Goal: Task Accomplishment & Management: Complete application form

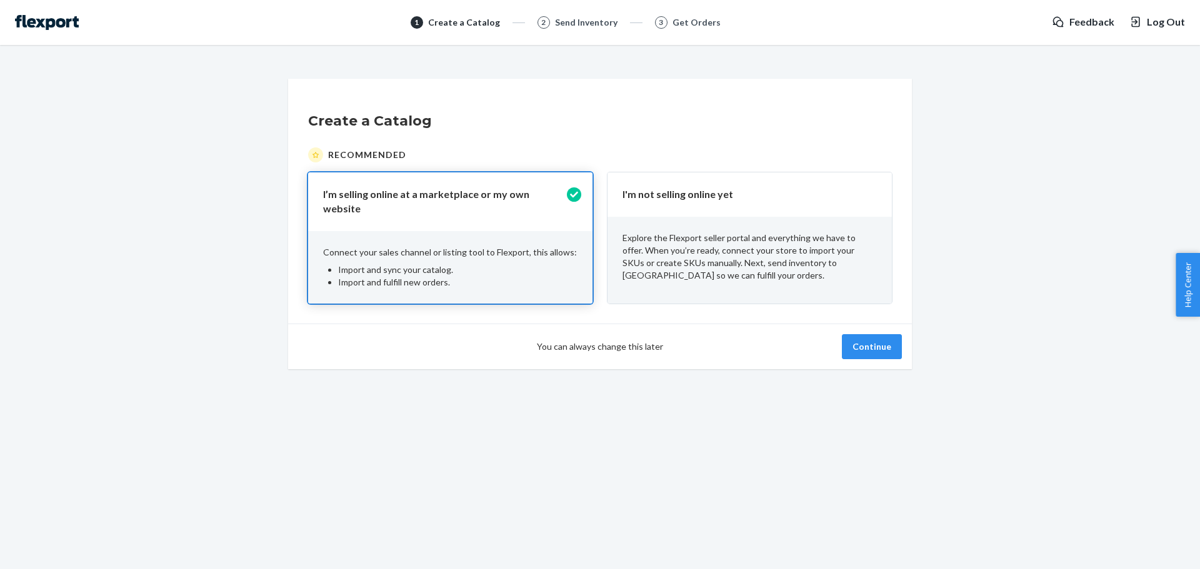
click at [656, 226] on div "Explore the Flexport seller portal and everything we have to offer. When you’re…" at bounding box center [749, 257] width 284 height 80
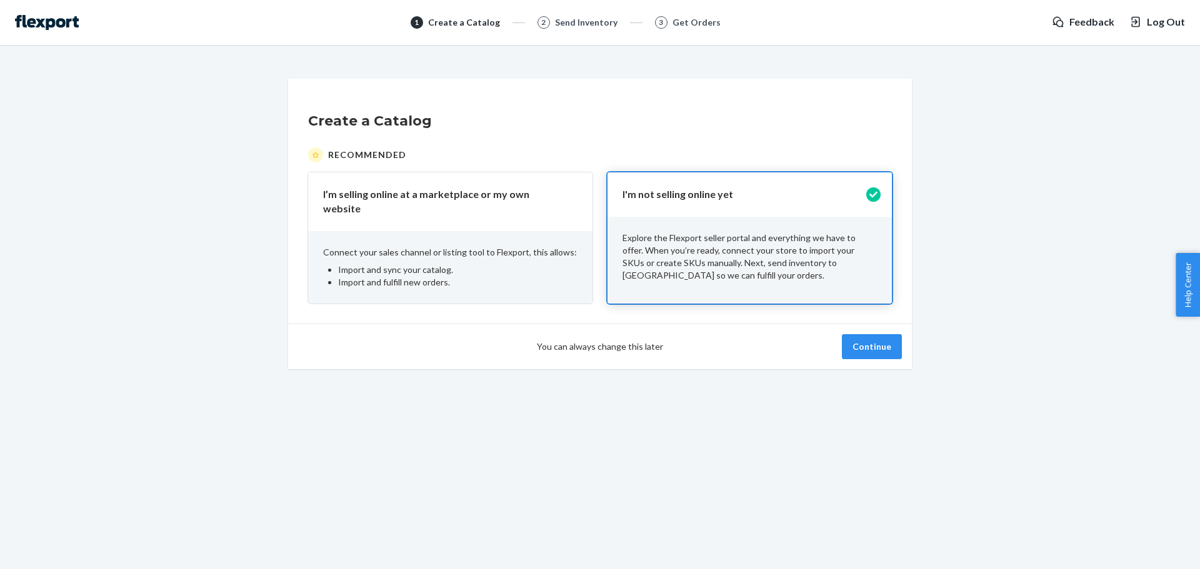
click at [852, 325] on div "You can always change this later Continue" at bounding box center [600, 347] width 624 height 46
click at [873, 342] on button "Continue" at bounding box center [872, 346] width 60 height 25
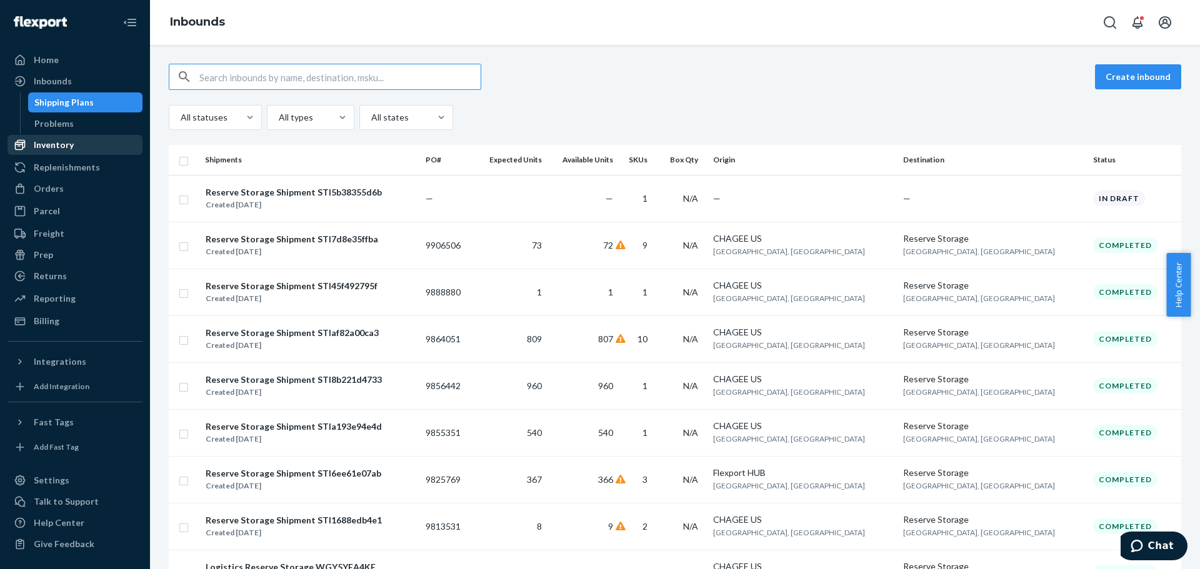
click at [79, 144] on div "Inventory" at bounding box center [75, 144] width 132 height 17
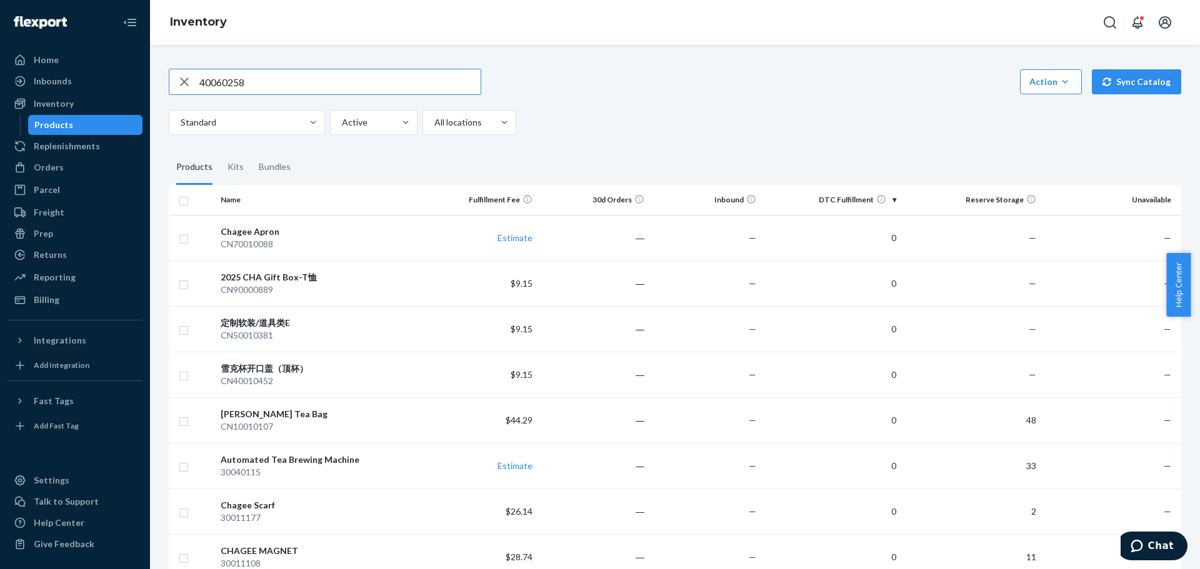
type input "40060258"
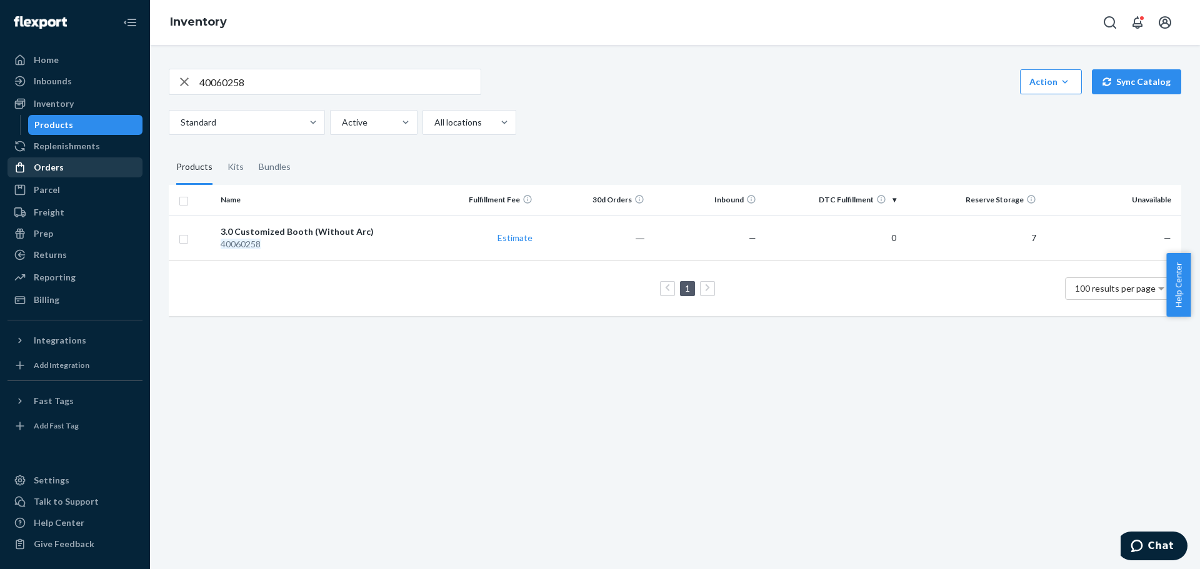
click at [89, 167] on div "Orders" at bounding box center [75, 167] width 132 height 17
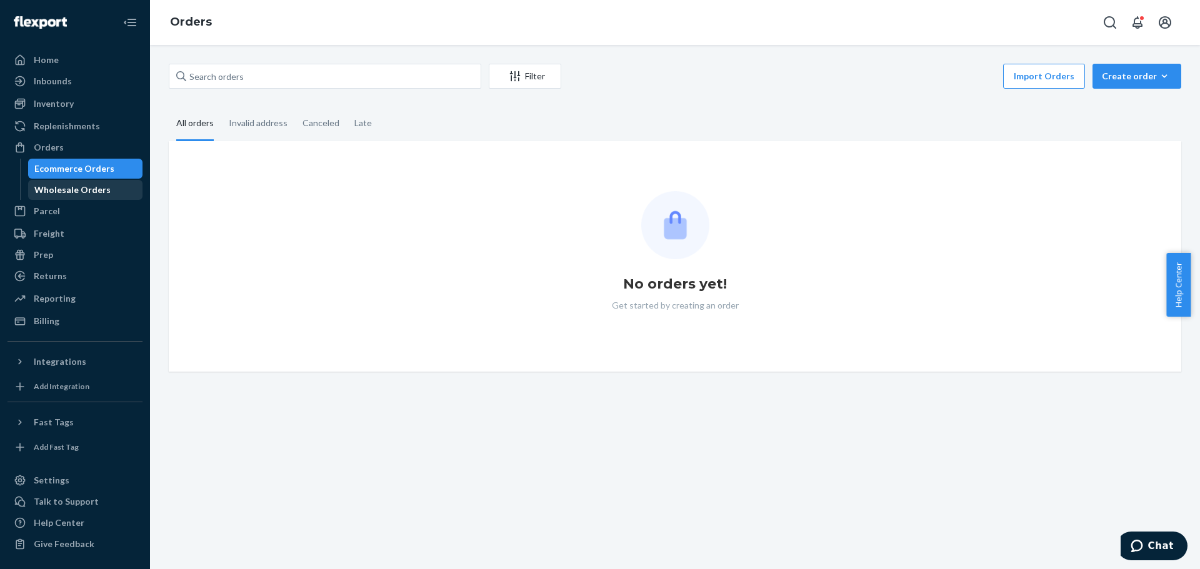
click at [73, 192] on div "Wholesale Orders" at bounding box center [72, 190] width 76 height 12
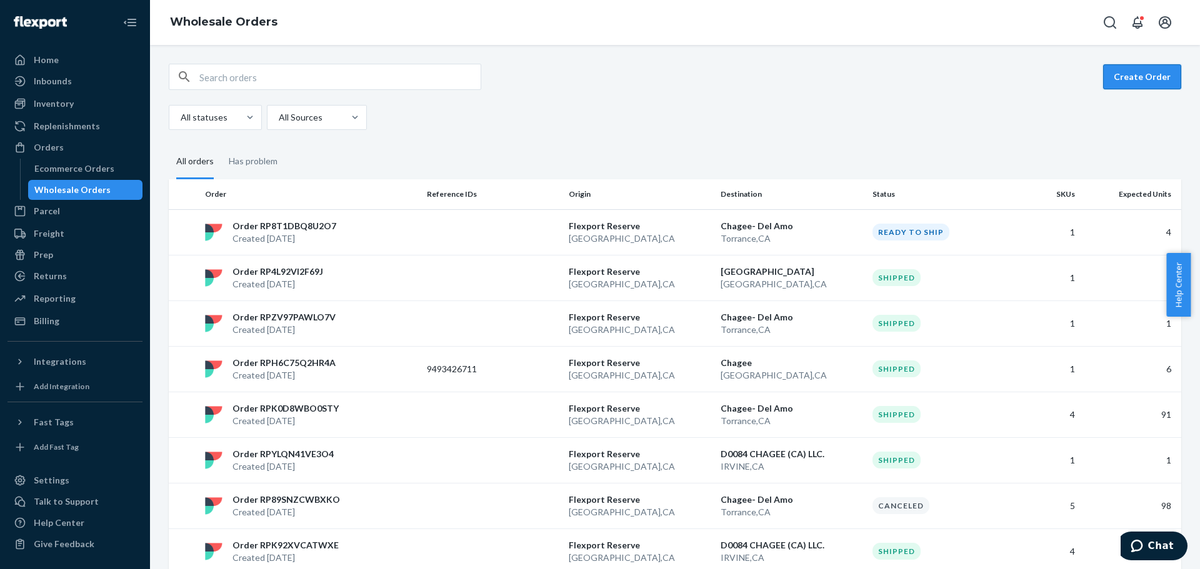
click at [1130, 79] on button "Create Order" at bounding box center [1142, 76] width 78 height 25
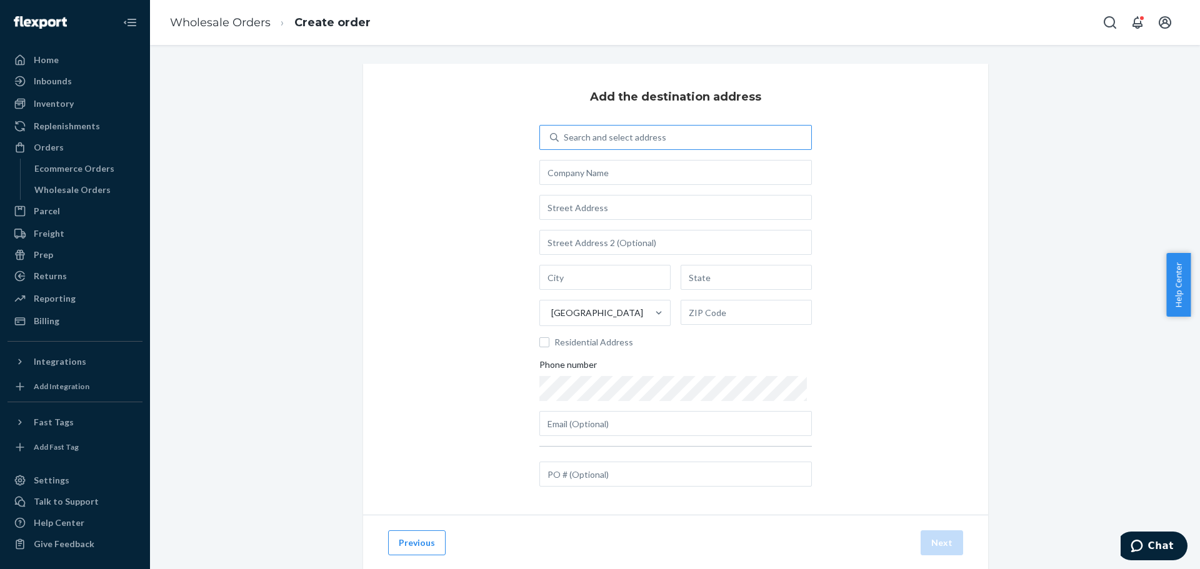
click at [623, 138] on div "Search and select address" at bounding box center [615, 137] width 102 height 12
click at [565, 138] on input "Search and select address" at bounding box center [564, 137] width 1 height 12
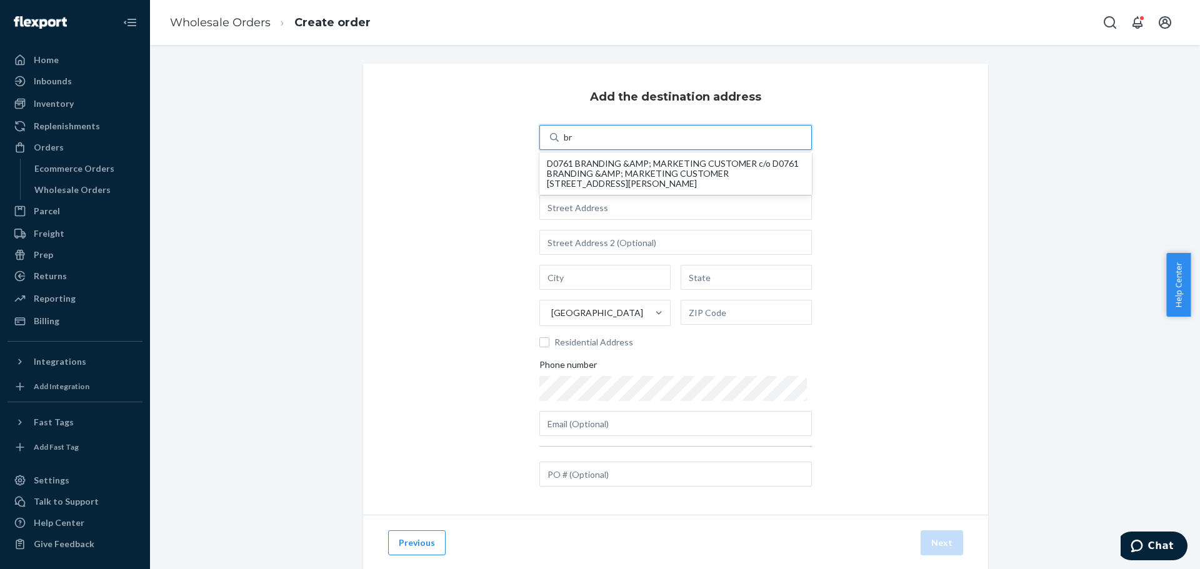
type input "b"
type input "ir"
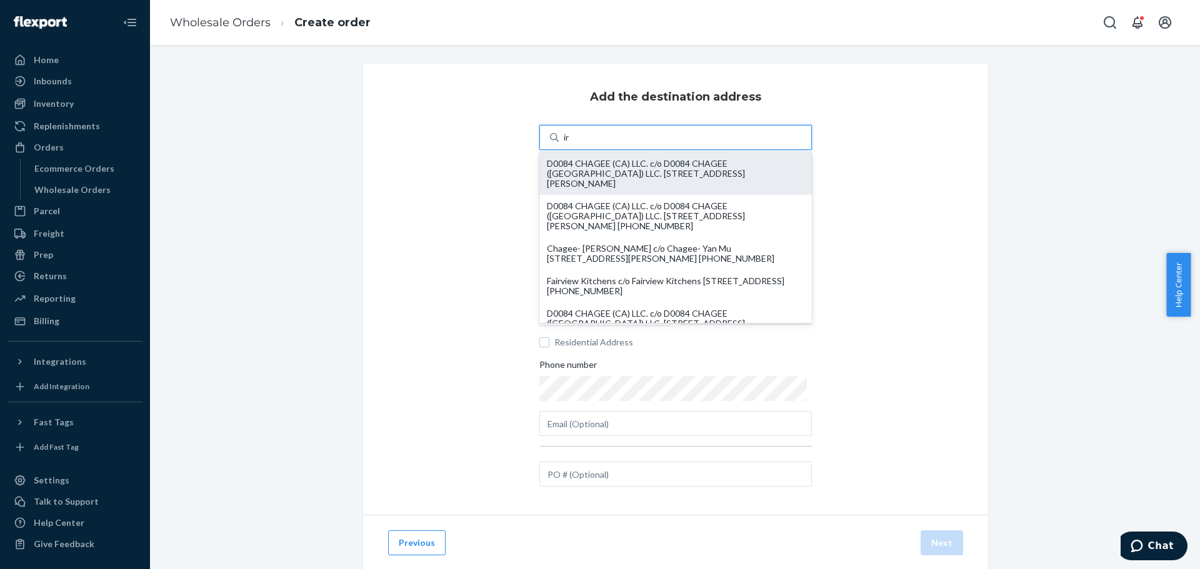
click at [661, 167] on div "D0084 CHAGEE (CA) LLC. c/o D0084 CHAGEE ([GEOGRAPHIC_DATA]) LLC. [STREET_ADDRES…" at bounding box center [675, 174] width 257 height 30
click at [571, 144] on input "ir" at bounding box center [567, 137] width 7 height 12
type input "D0084 CHAGEE (CA) LLC."
type input "IRVINE"
type input "CA"
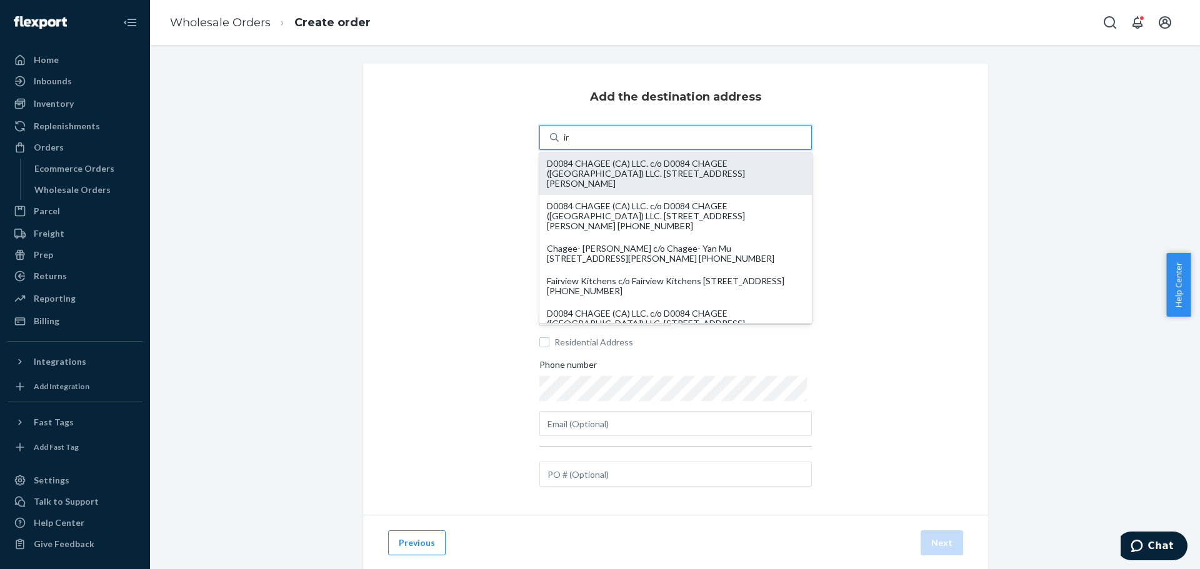
type input "92614-6573"
type input "[STREET_ADDRESS][PERSON_NAME]"
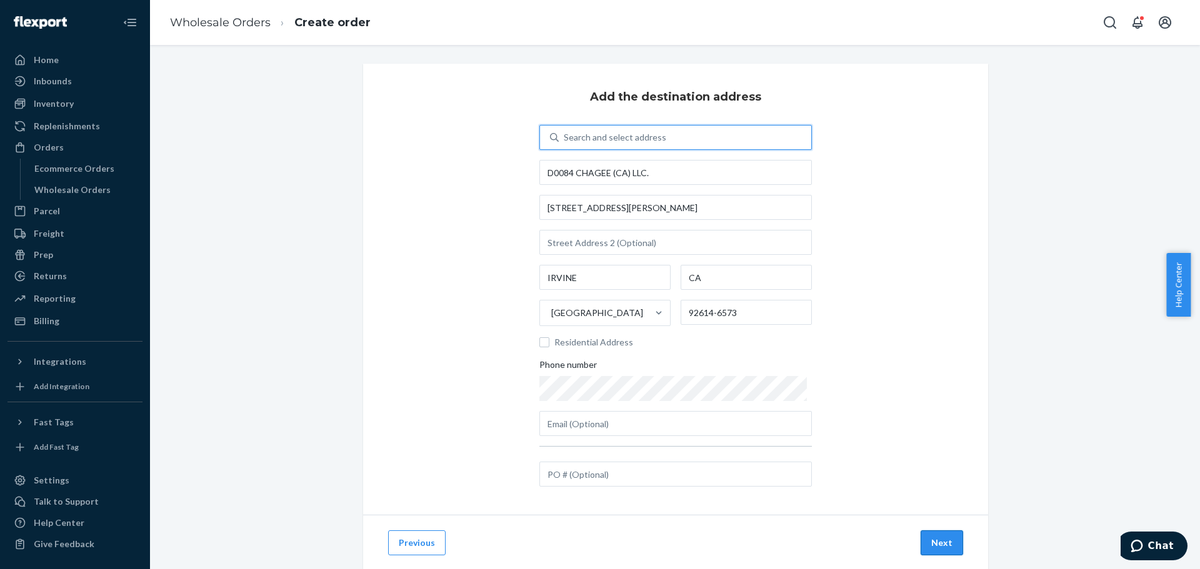
click at [940, 551] on button "Next" at bounding box center [941, 543] width 42 height 25
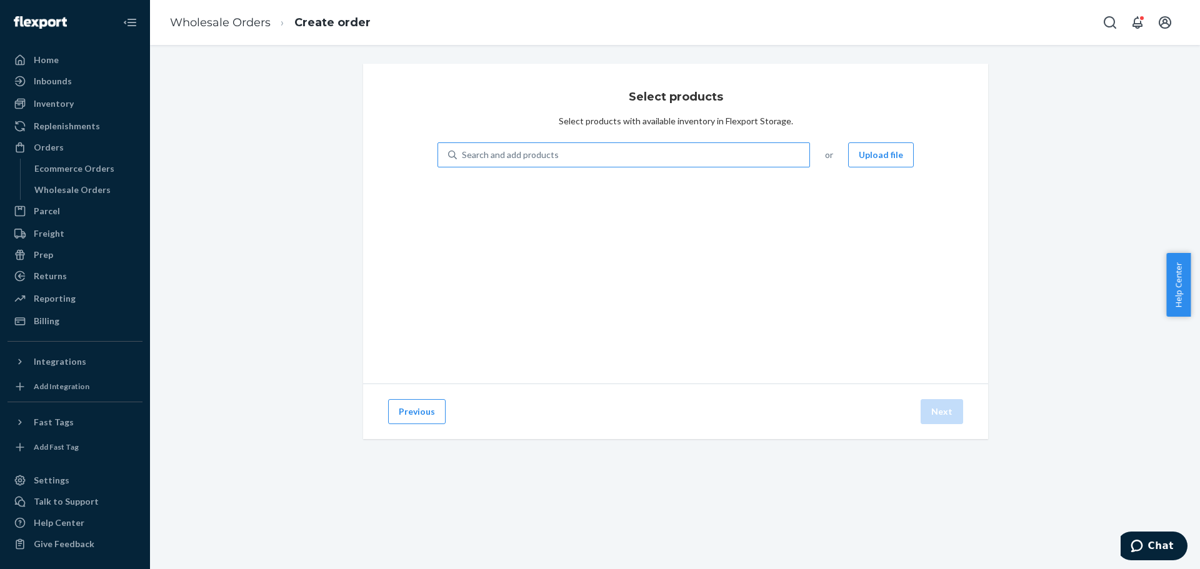
click at [494, 154] on div "Search and add products" at bounding box center [510, 155] width 97 height 12
click at [463, 154] on input "Search and add products" at bounding box center [462, 155] width 1 height 12
drag, startPoint x: 494, startPoint y: 154, endPoint x: 474, endPoint y: 154, distance: 20.0
click at [474, 154] on div "Search and add products" at bounding box center [510, 155] width 97 height 12
click at [463, 154] on input "0 results available. Use Up and Down to choose options, press Enter to select t…" at bounding box center [462, 155] width 1 height 12
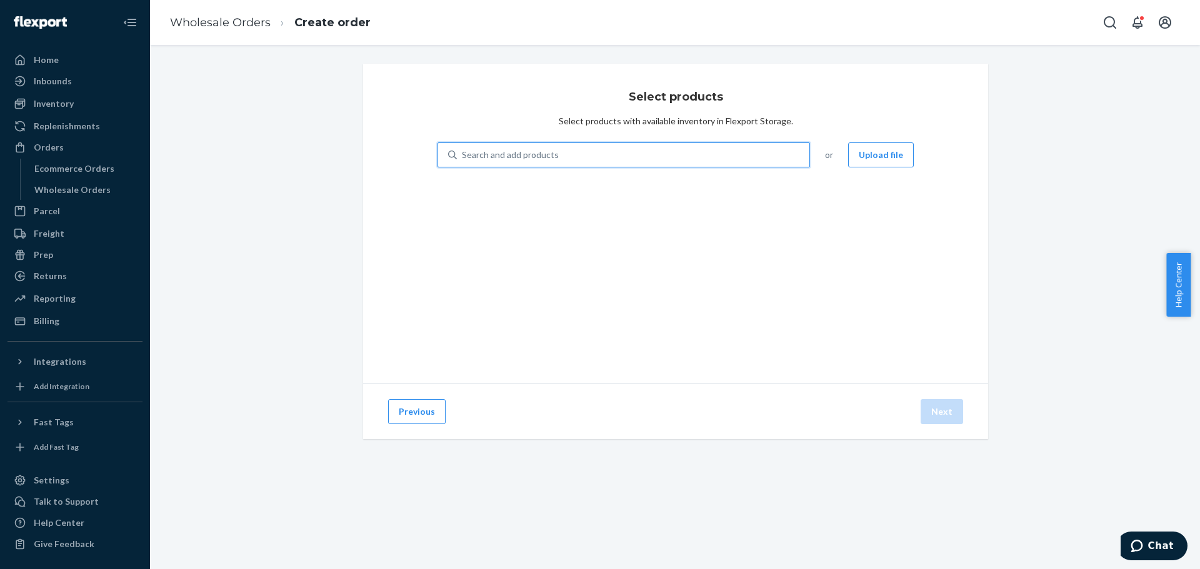
paste input "40060258"
type input "40060258"
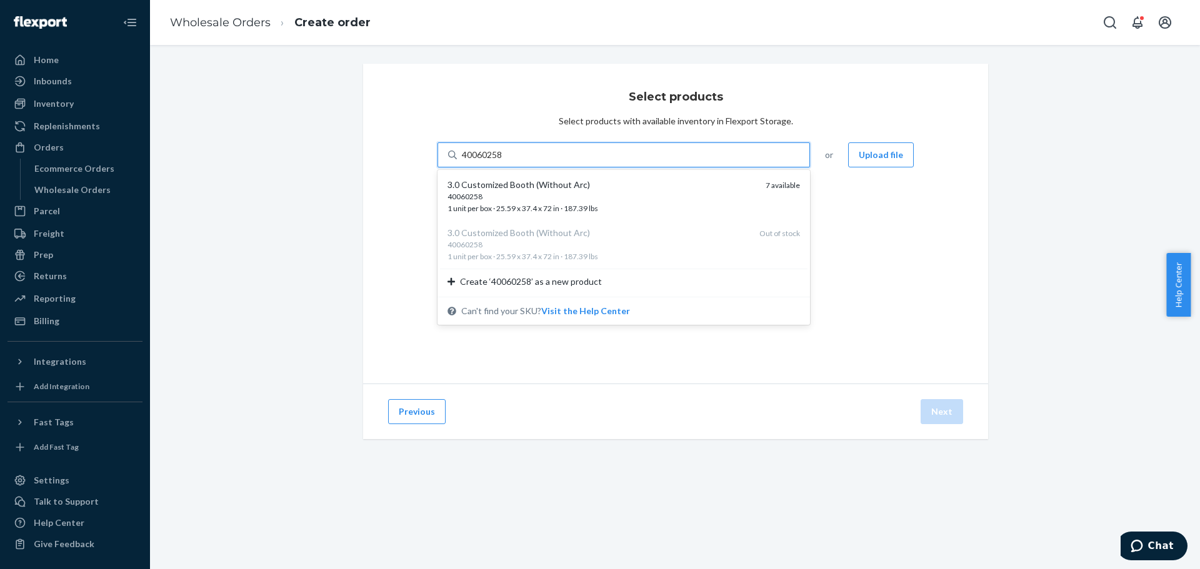
click at [493, 177] on div "3.0 Customized Booth (Without Arc) 40060258 1 unit per box · 25.59 x 37.4 x 72 …" at bounding box center [623, 196] width 367 height 48
click at [493, 161] on input "40060258" at bounding box center [483, 155] width 42 height 12
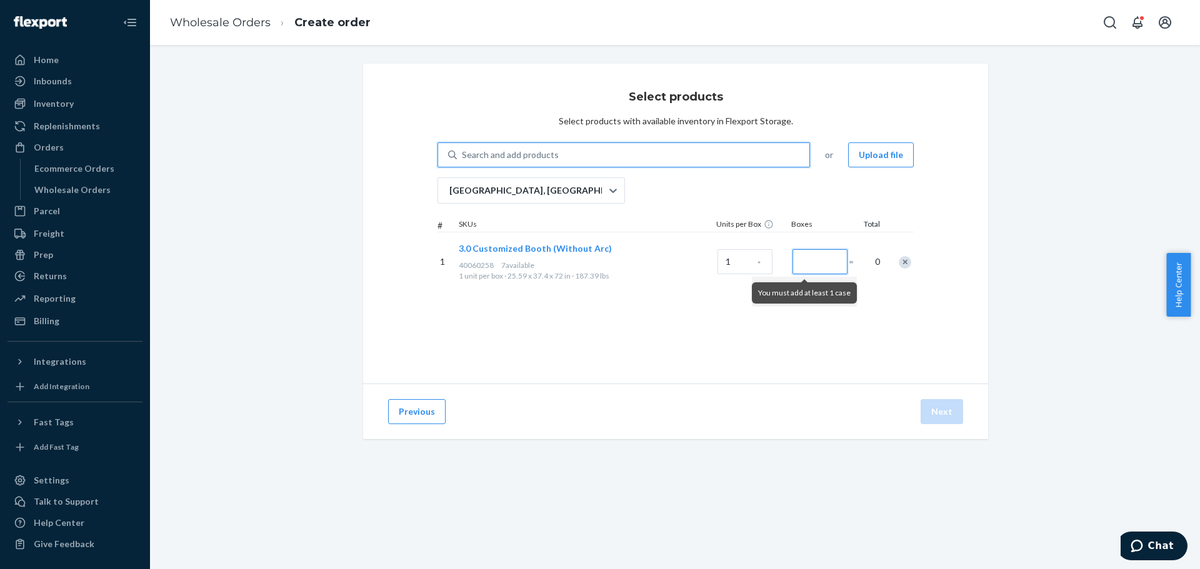
click at [798, 266] on input "Number of boxes" at bounding box center [819, 261] width 55 height 25
type input "5"
click at [532, 157] on div "Search and add products" at bounding box center [510, 155] width 97 height 12
click at [463, 157] on input "0 results available. Use Up and Down to choose options, press Enter to select t…" at bounding box center [462, 155] width 1 height 12
paste input "40060093"
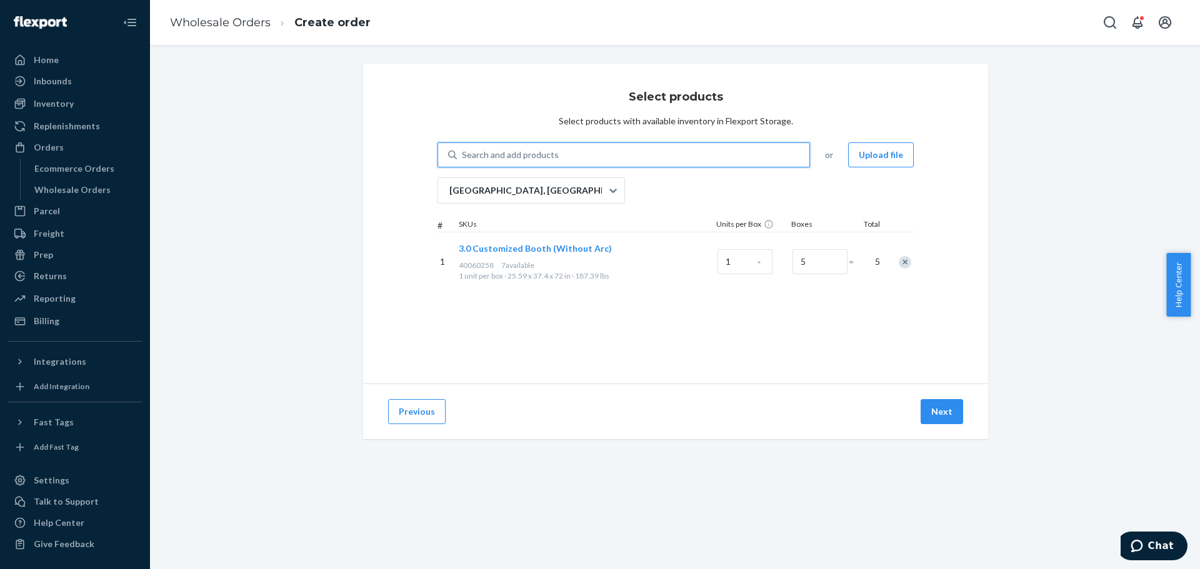
type input "40060093"
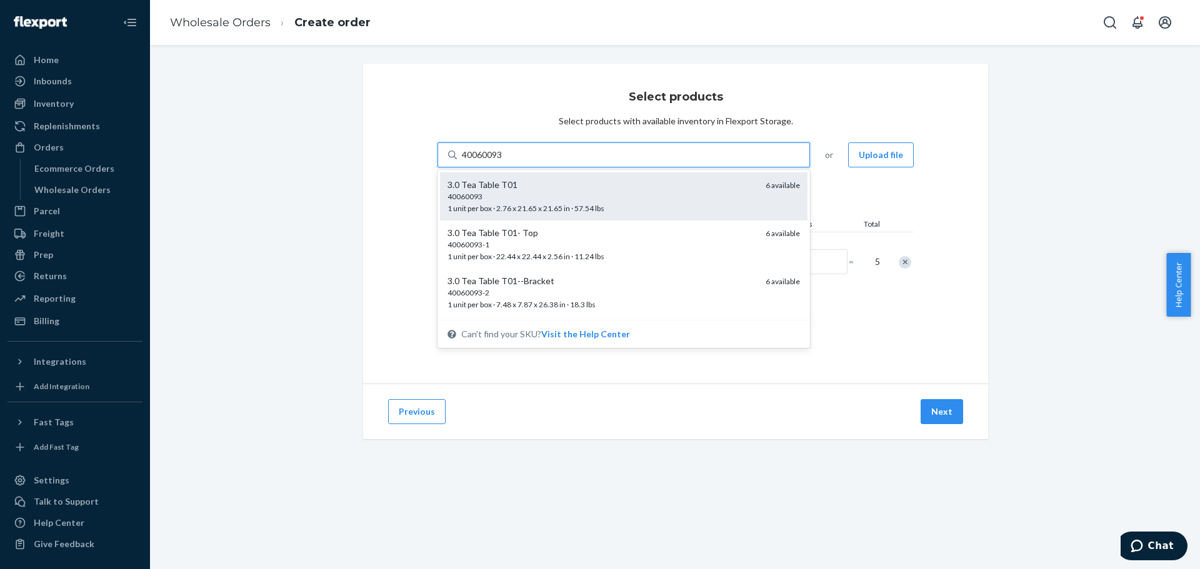
click at [530, 184] on div "3.0 Tea Table T01" at bounding box center [601, 185] width 308 height 12
click at [504, 161] on input "40060093" at bounding box center [483, 155] width 42 height 12
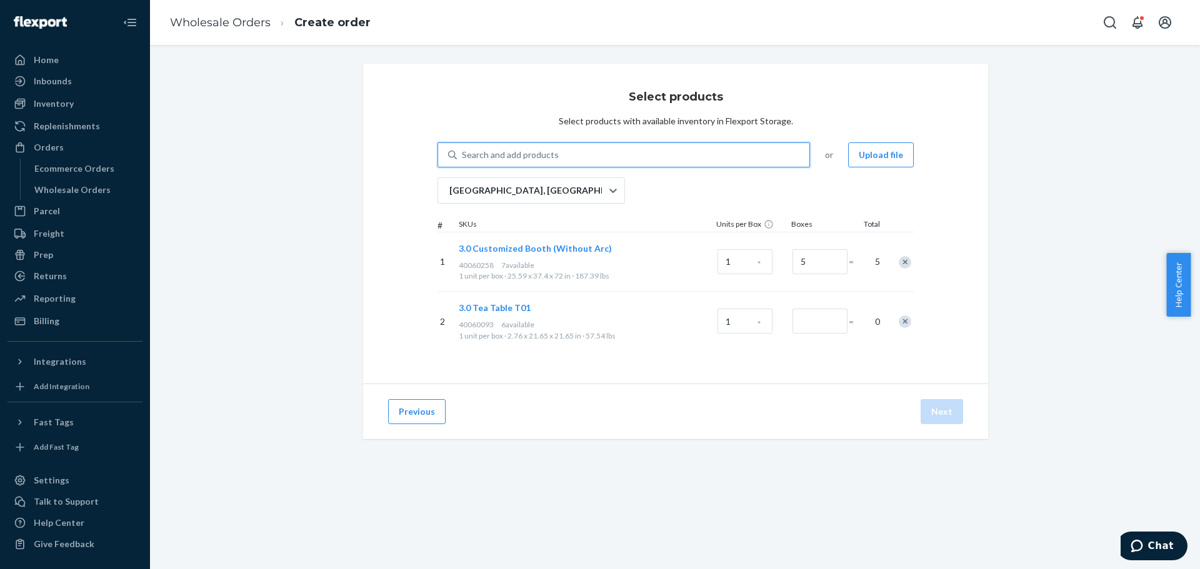
click at [525, 151] on div "Search and add products" at bounding box center [510, 155] width 97 height 12
click at [463, 151] on input "0 results available. Use Up and Down to choose options, press Enter to select t…" at bounding box center [462, 155] width 1 height 12
paste input "40060093"
type input "40060093"
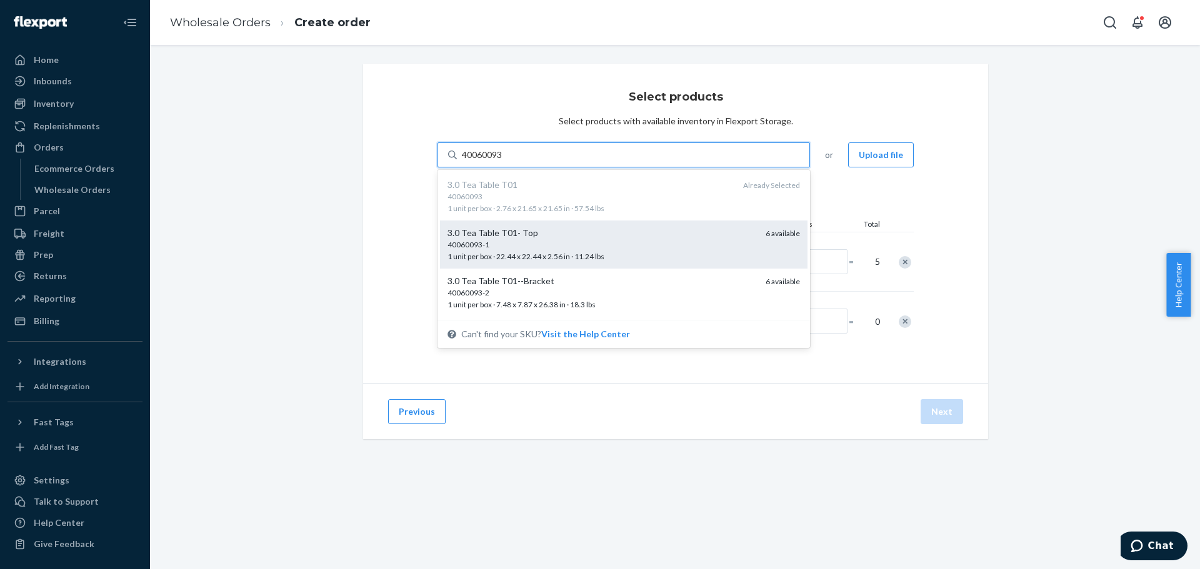
click at [529, 248] on div "40060093-1" at bounding box center [601, 244] width 308 height 11
click at [504, 161] on input "40060093" at bounding box center [483, 155] width 42 height 12
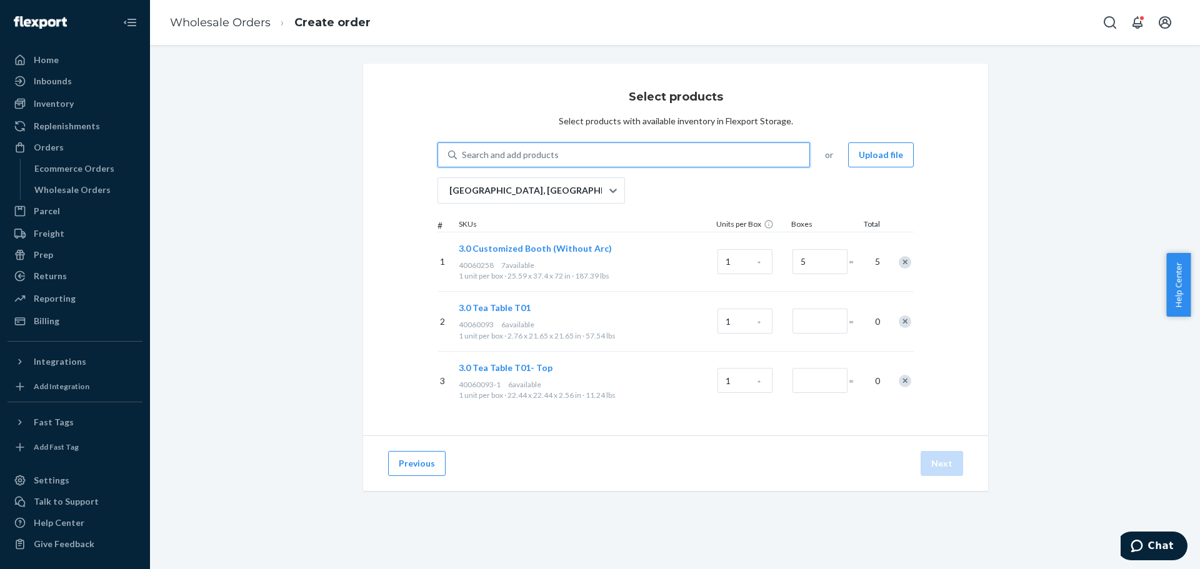
click at [501, 159] on div "Search and add products" at bounding box center [510, 155] width 97 height 12
click at [463, 159] on input "0 results available. Use Up and Down to choose options, press Enter to select t…" at bounding box center [462, 155] width 1 height 12
paste input "40060093"
type input "40060093"
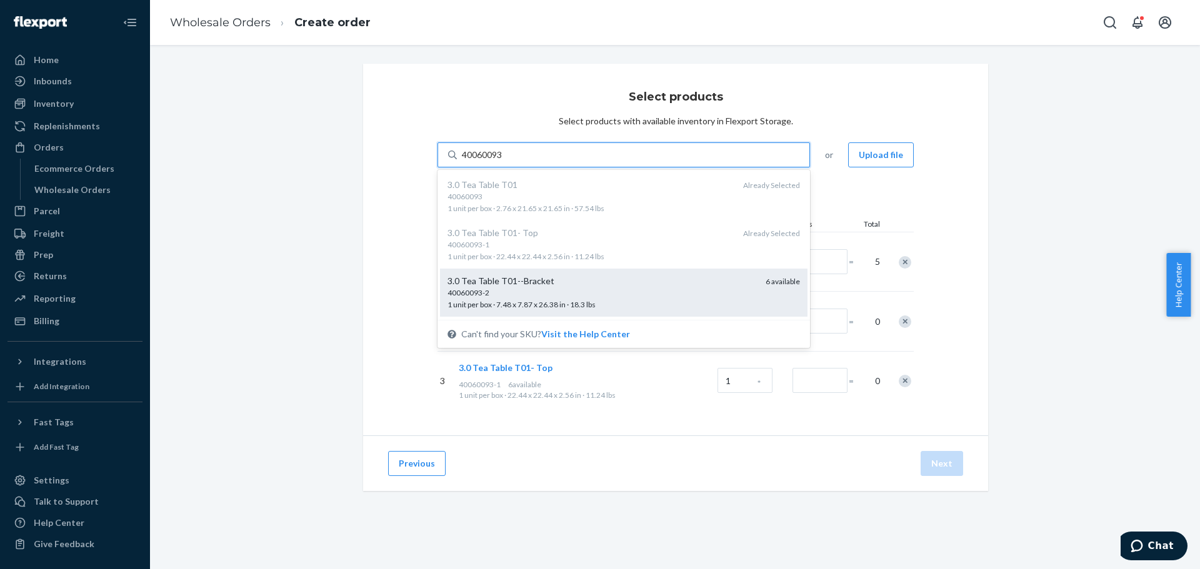
click at [509, 289] on div "40060093-2" at bounding box center [601, 292] width 308 height 11
click at [504, 161] on input "40060093" at bounding box center [483, 155] width 42 height 12
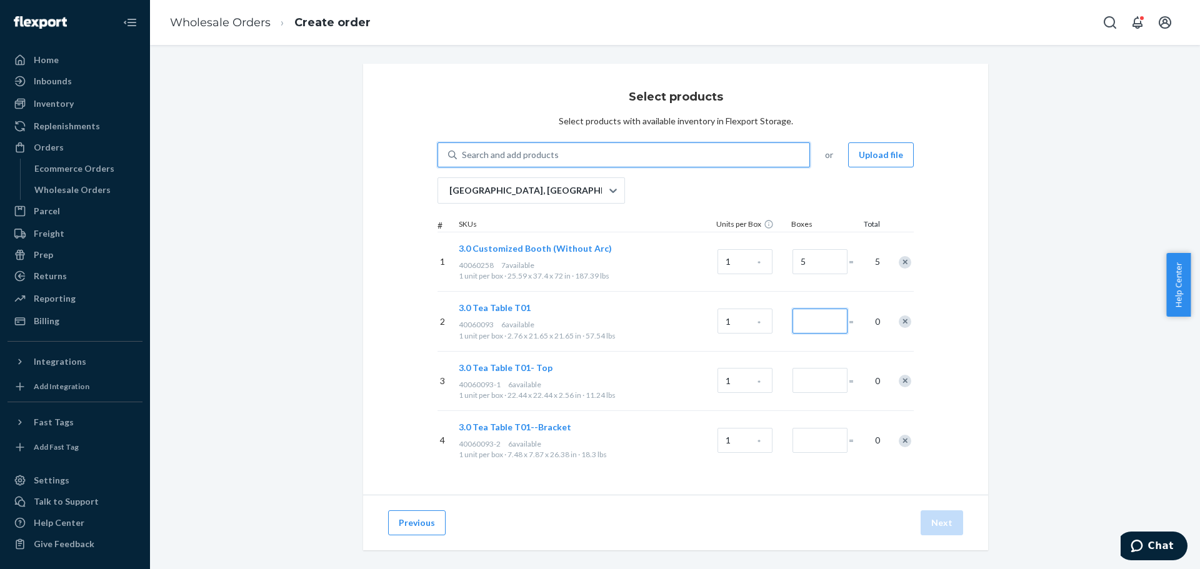
click at [820, 322] on input "Number of boxes" at bounding box center [819, 321] width 55 height 25
type input "4"
click at [804, 388] on input "Number of boxes" at bounding box center [819, 380] width 55 height 25
type input "4"
click at [826, 426] on div at bounding box center [819, 439] width 55 height 27
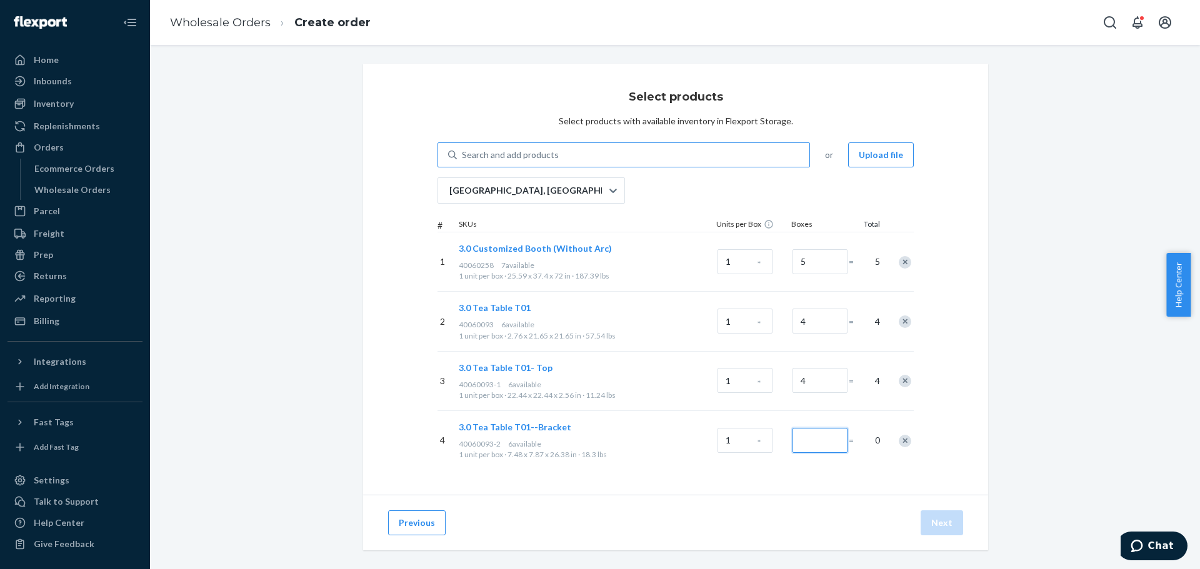
click at [826, 428] on input "Number of boxes" at bounding box center [819, 440] width 55 height 25
type input "4"
click at [530, 144] on div "Search and add products" at bounding box center [633, 155] width 352 height 22
click at [463, 149] on input "0 results available. Use Up and Down to choose options, press Enter to select t…" at bounding box center [462, 155] width 1 height 12
paste input "40060094"
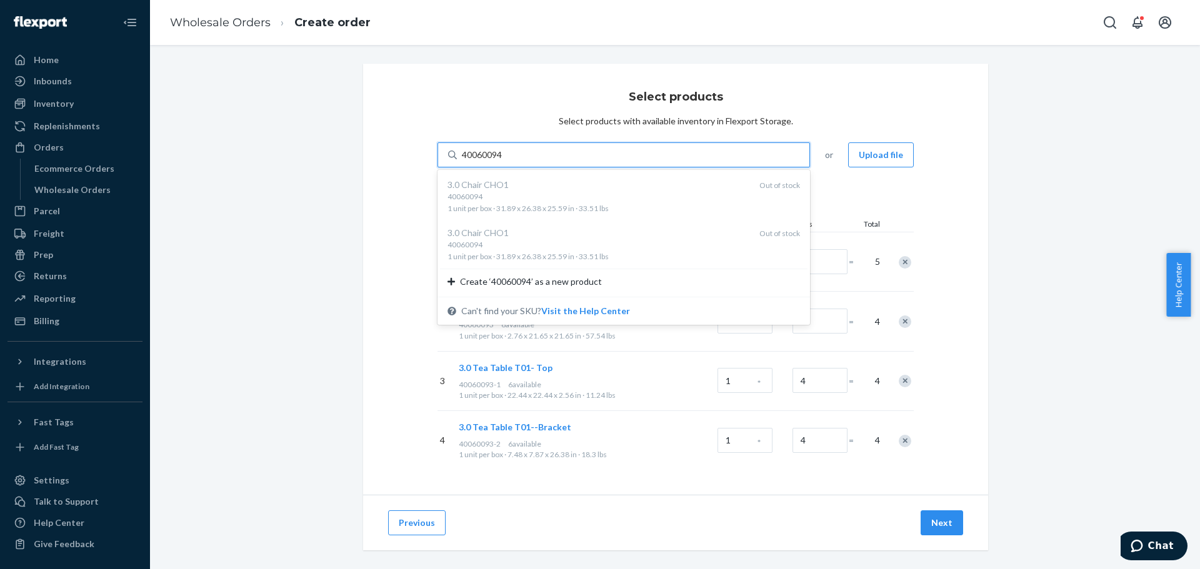
type input "40060094"
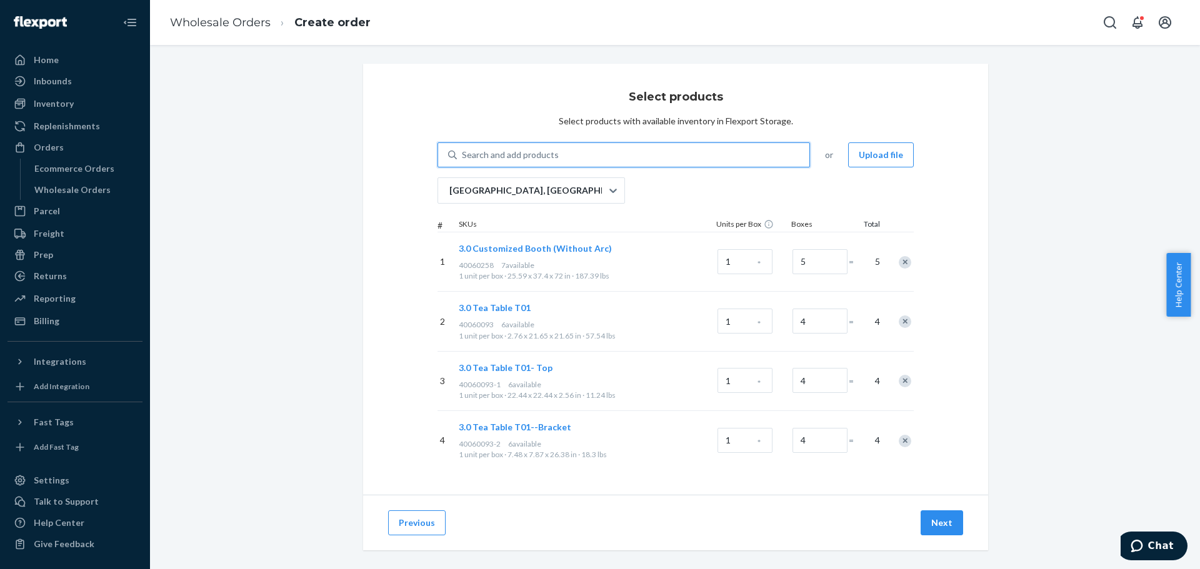
paste input "40060095"
type input "40060095"
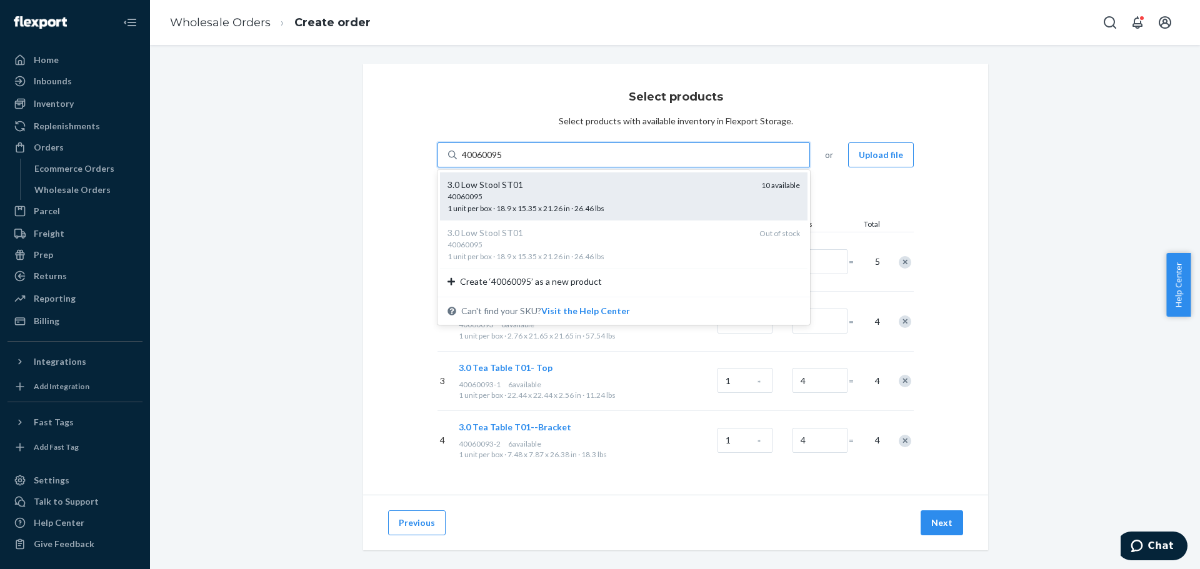
click at [512, 184] on div "3.0 Low Stool ST01" at bounding box center [599, 185] width 304 height 12
click at [504, 161] on input "40060095" at bounding box center [483, 155] width 42 height 12
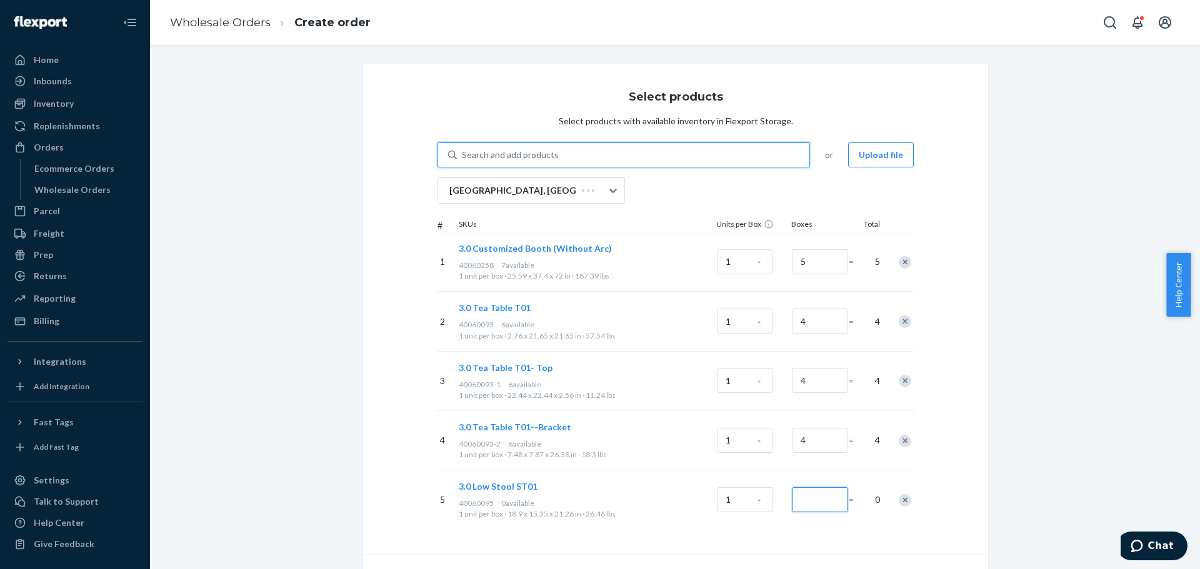
click at [827, 504] on input "Number of boxes" at bounding box center [819, 499] width 55 height 25
type input "8"
click at [522, 158] on div "Search and add products" at bounding box center [510, 155] width 97 height 12
click at [463, 158] on input "Search and add products" at bounding box center [462, 155] width 1 height 12
paste input "40060096"
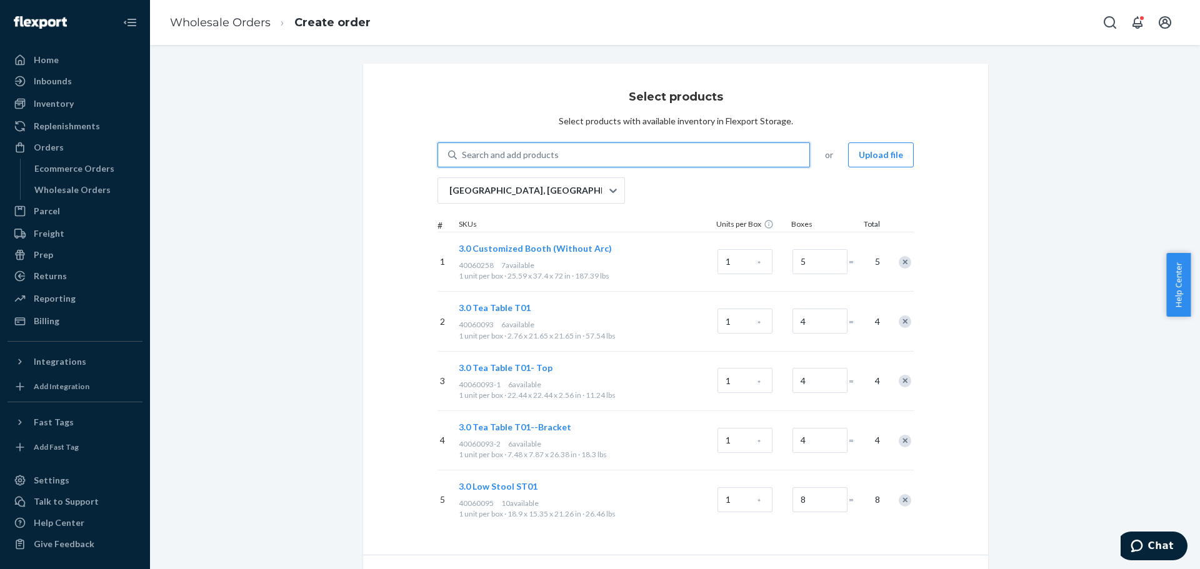
type input "40060096"
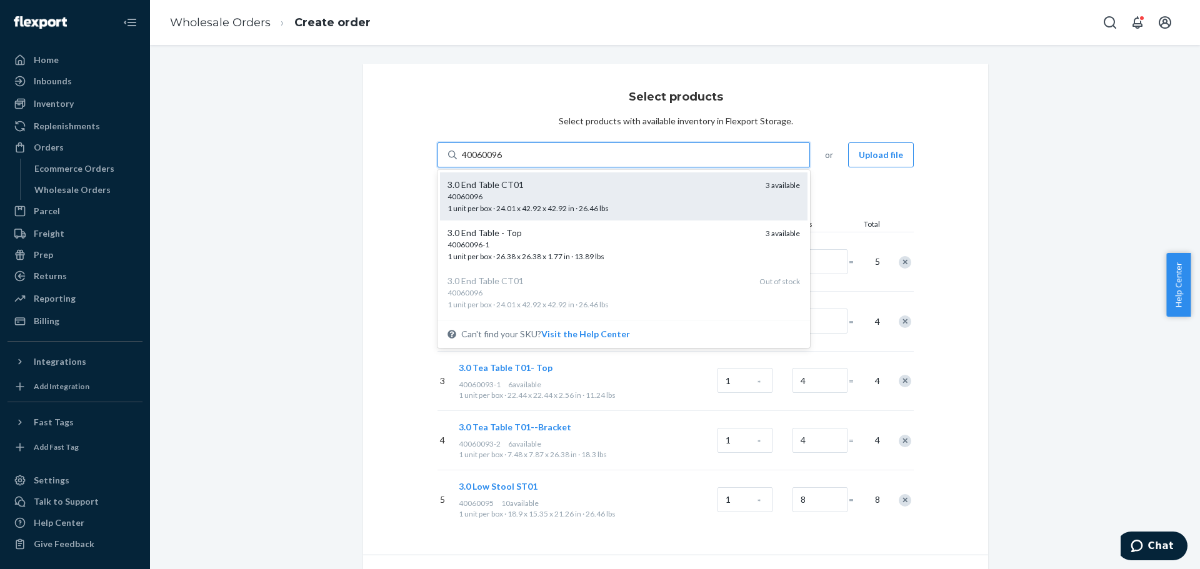
click at [506, 189] on div "3.0 End Table CT01" at bounding box center [601, 185] width 308 height 12
click at [504, 161] on input "40060096" at bounding box center [483, 155] width 42 height 12
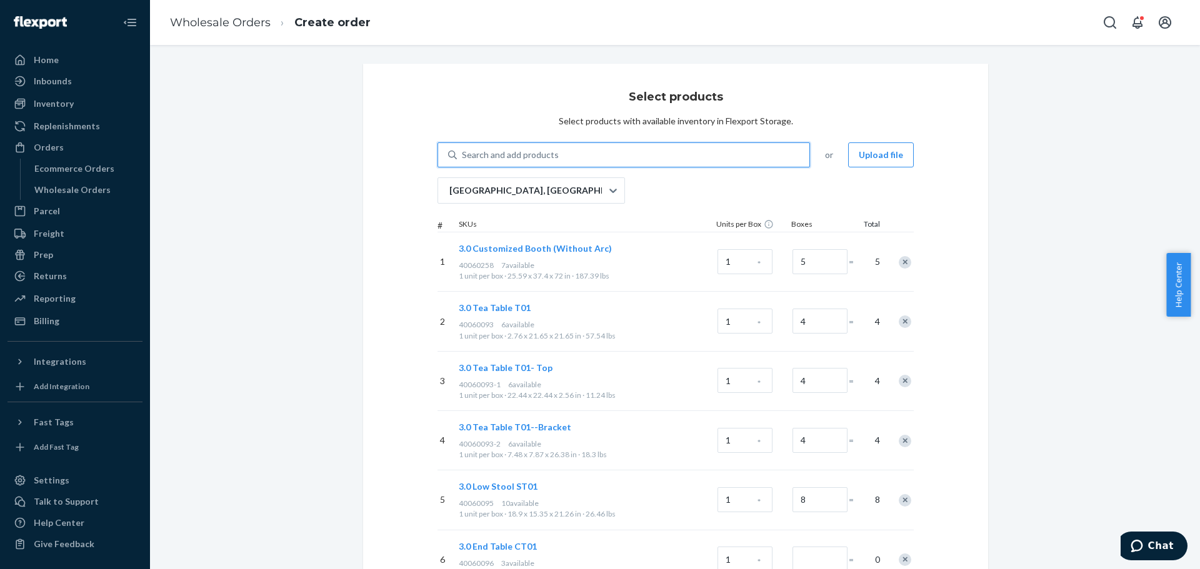
click at [513, 156] on div "Search and add products" at bounding box center [510, 155] width 97 height 12
click at [463, 156] on input "0 results available. Use Up and Down to choose options, press Enter to select t…" at bounding box center [462, 155] width 1 height 12
paste input "40060096"
type input "40060096"
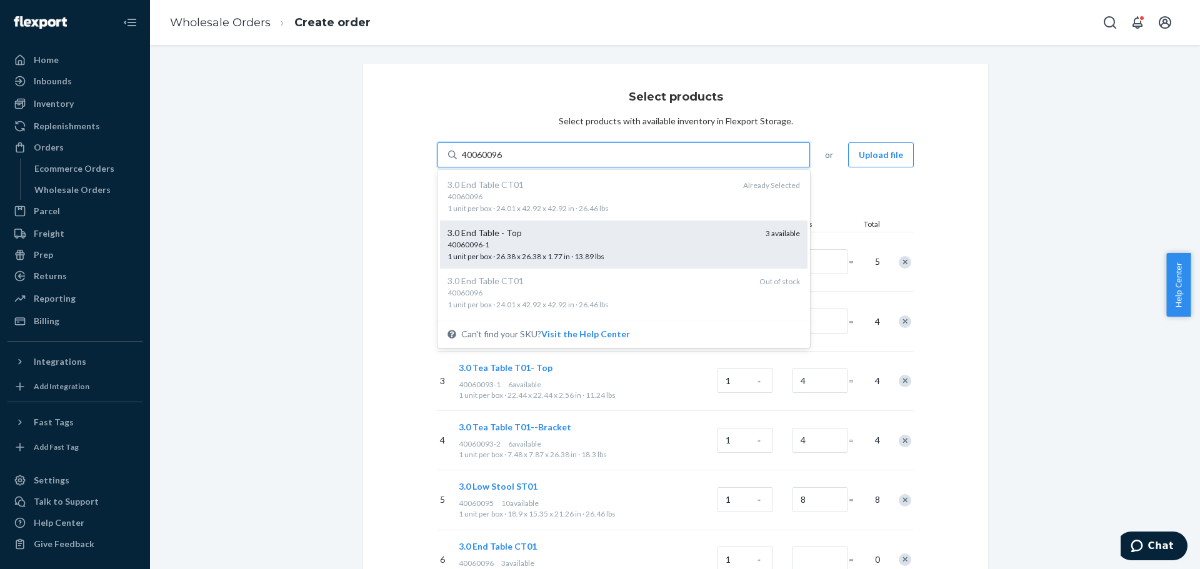
click at [532, 244] on div "40060096-1" at bounding box center [601, 244] width 308 height 11
click at [504, 161] on input "40060096" at bounding box center [483, 155] width 42 height 12
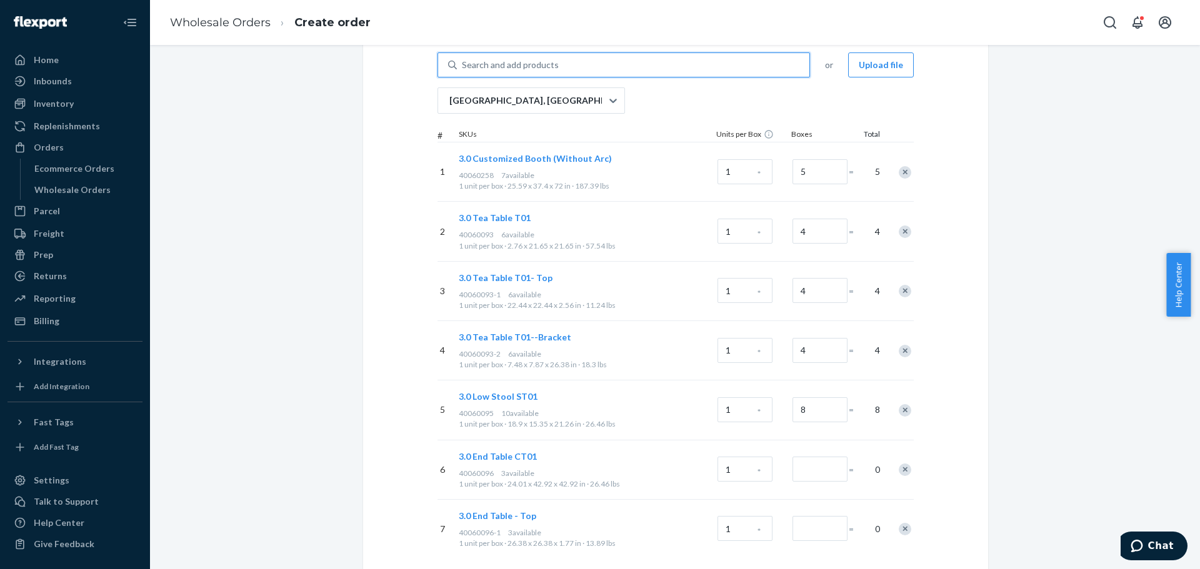
scroll to position [187, 0]
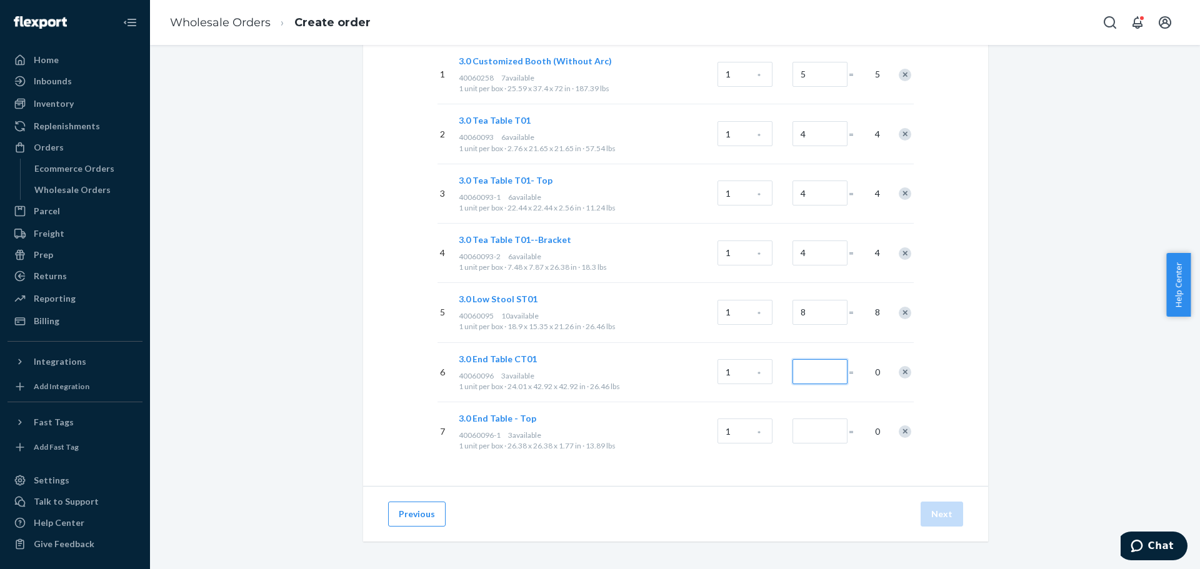
click at [816, 371] on input "Number of boxes" at bounding box center [819, 371] width 55 height 25
type input "2"
click at [812, 426] on input "Number of boxes" at bounding box center [819, 431] width 55 height 25
type input "2"
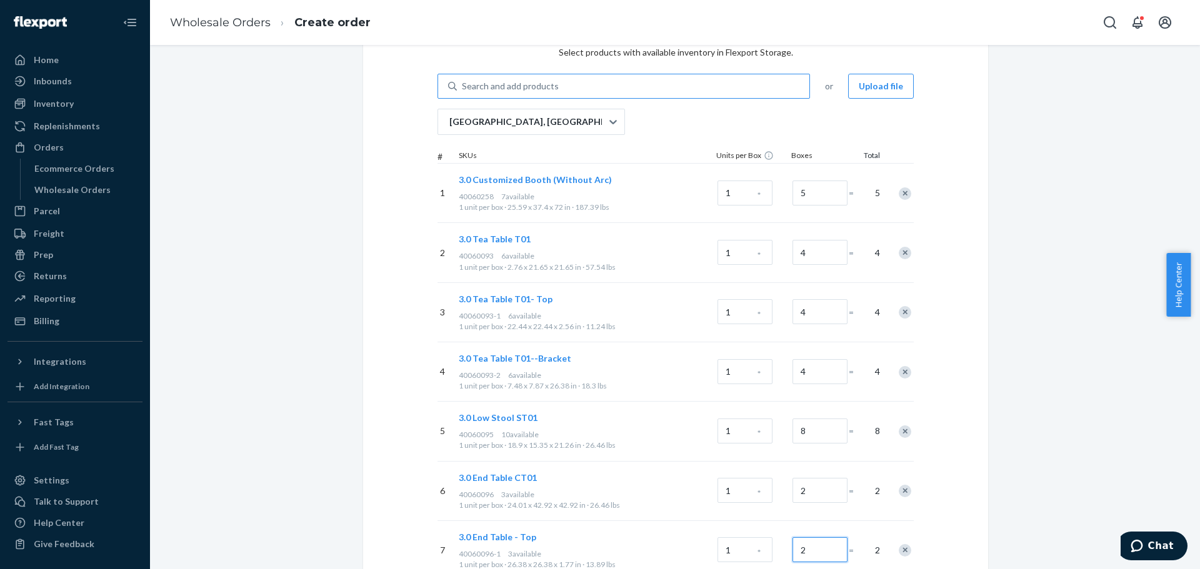
scroll to position [0, 0]
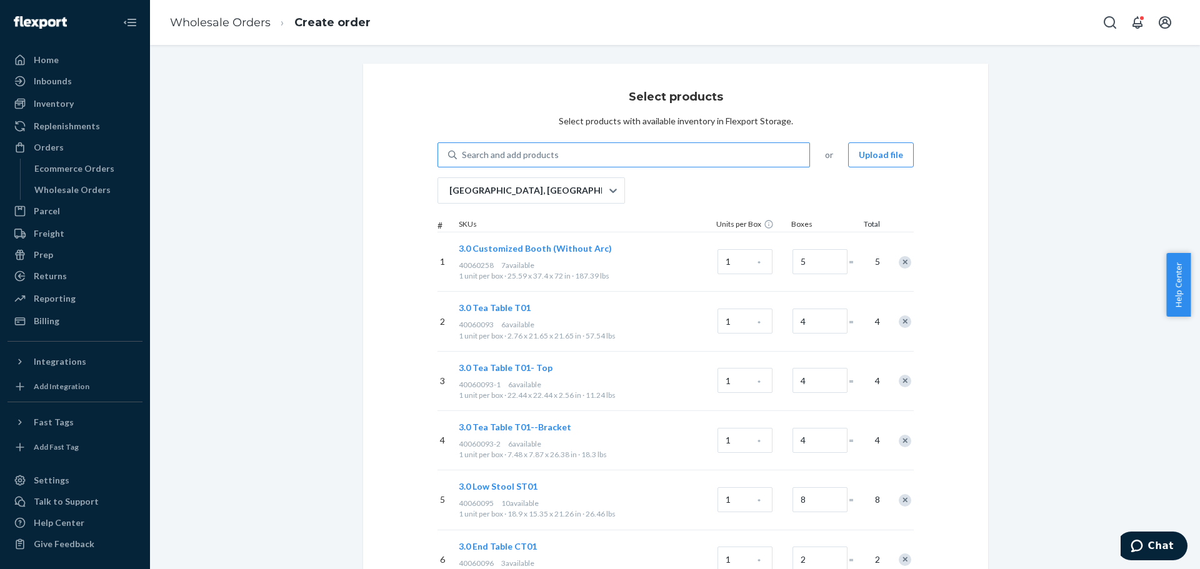
click at [557, 154] on div "Search and add products" at bounding box center [633, 155] width 352 height 22
click at [463, 154] on input "Search and add products" at bounding box center [462, 155] width 1 height 12
paste input "40060097"
type input "40060097"
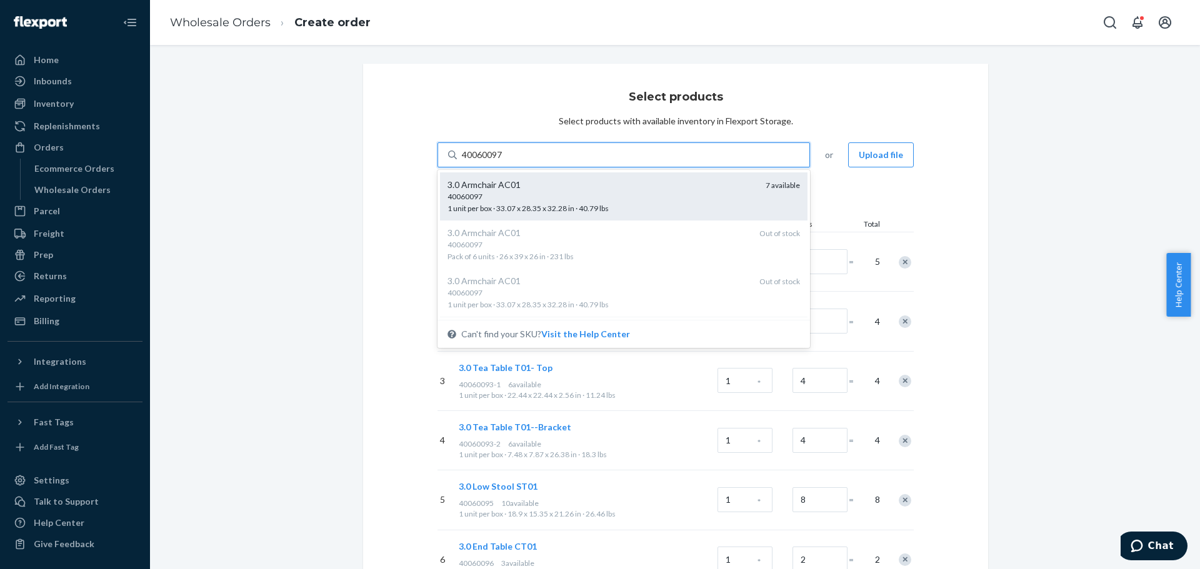
click at [549, 187] on div "3.0 Armchair AC01" at bounding box center [601, 185] width 308 height 12
click at [504, 161] on input "40060097" at bounding box center [483, 155] width 42 height 12
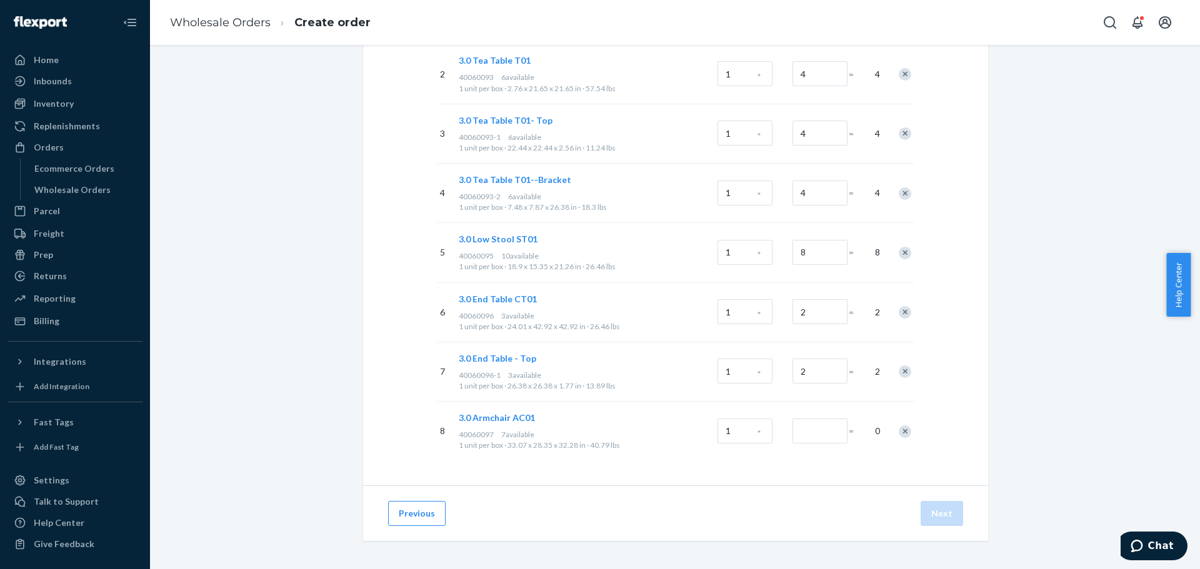
scroll to position [249, 0]
click at [827, 431] on input "Number of boxes" at bounding box center [819, 429] width 55 height 25
type input "2"
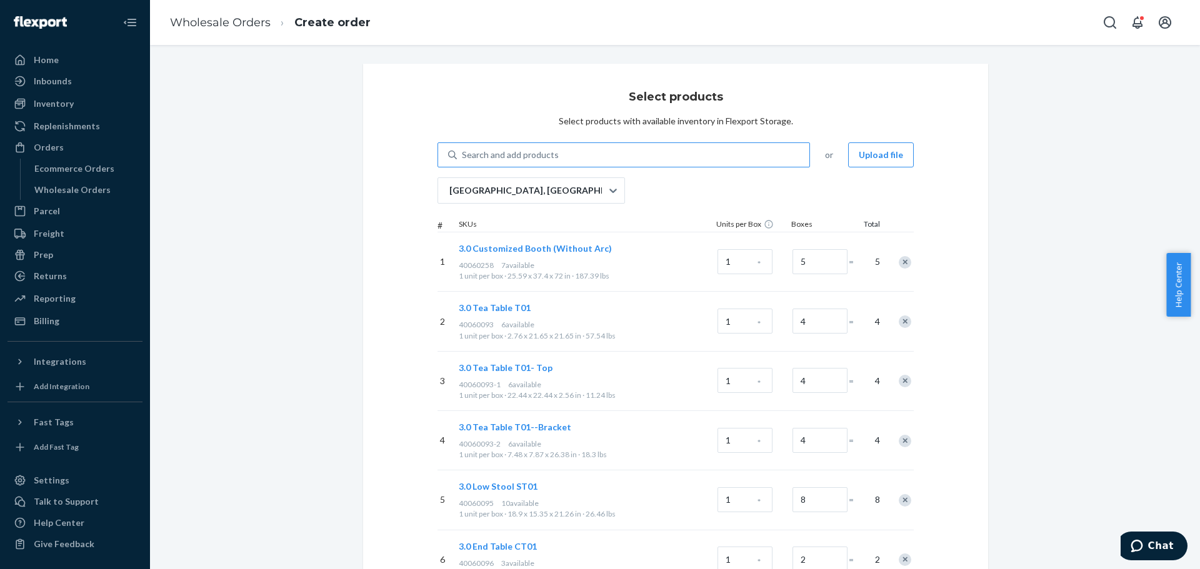
click at [489, 156] on div "Search and add products" at bounding box center [510, 155] width 97 height 12
click at [463, 156] on input "Search and add products" at bounding box center [462, 155] width 1 height 12
paste input "40020211"
type input "40020211"
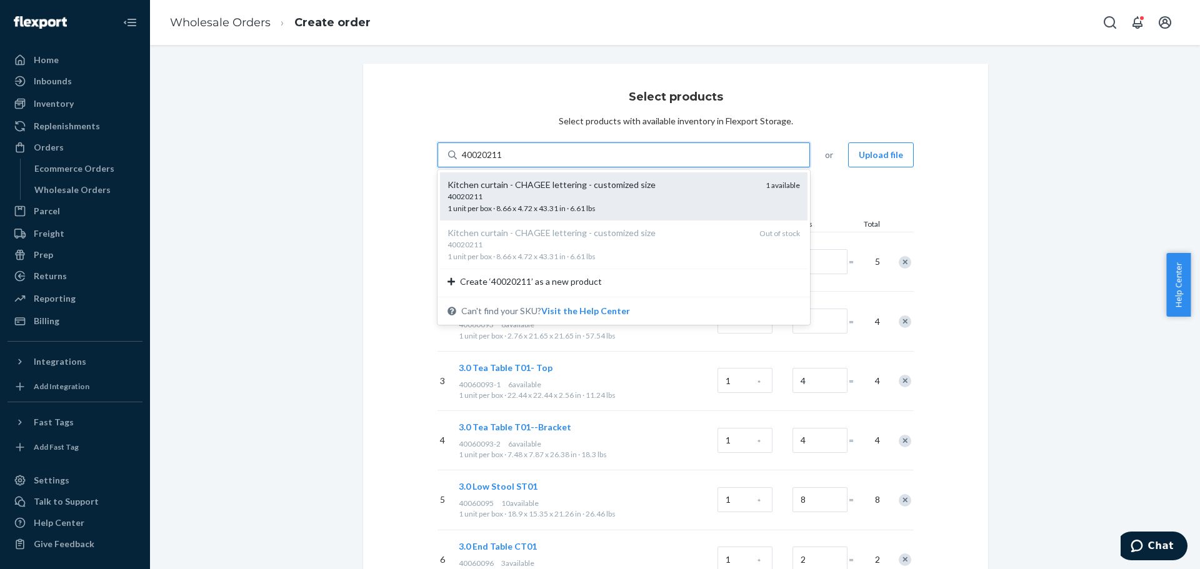
click at [522, 192] on div "40020211" at bounding box center [601, 196] width 308 height 11
click at [504, 161] on input "40020211" at bounding box center [483, 155] width 42 height 12
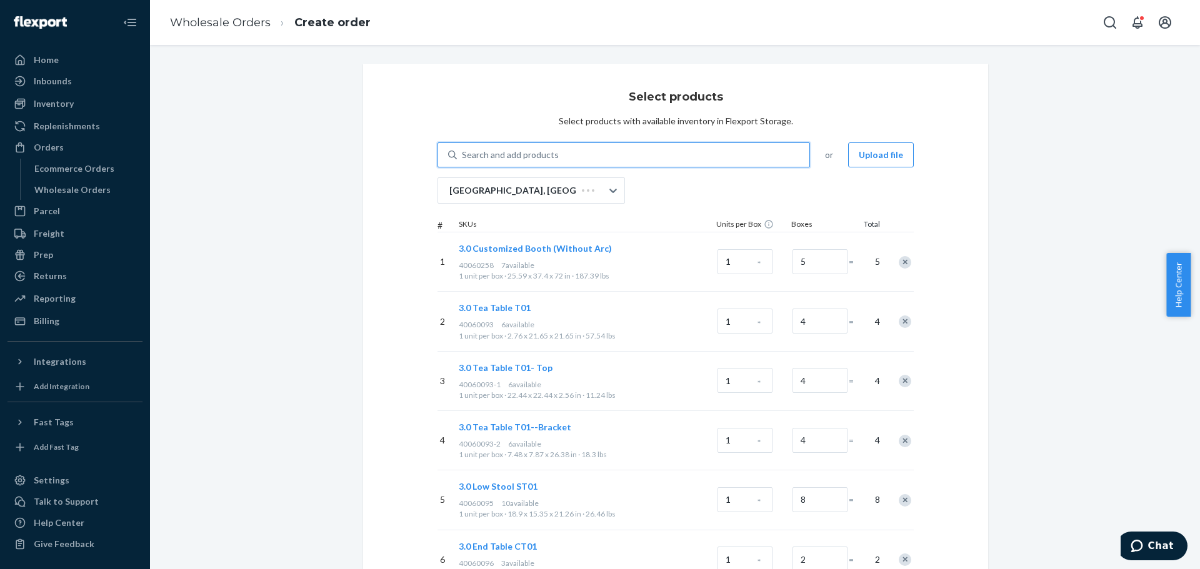
scroll to position [309, 0]
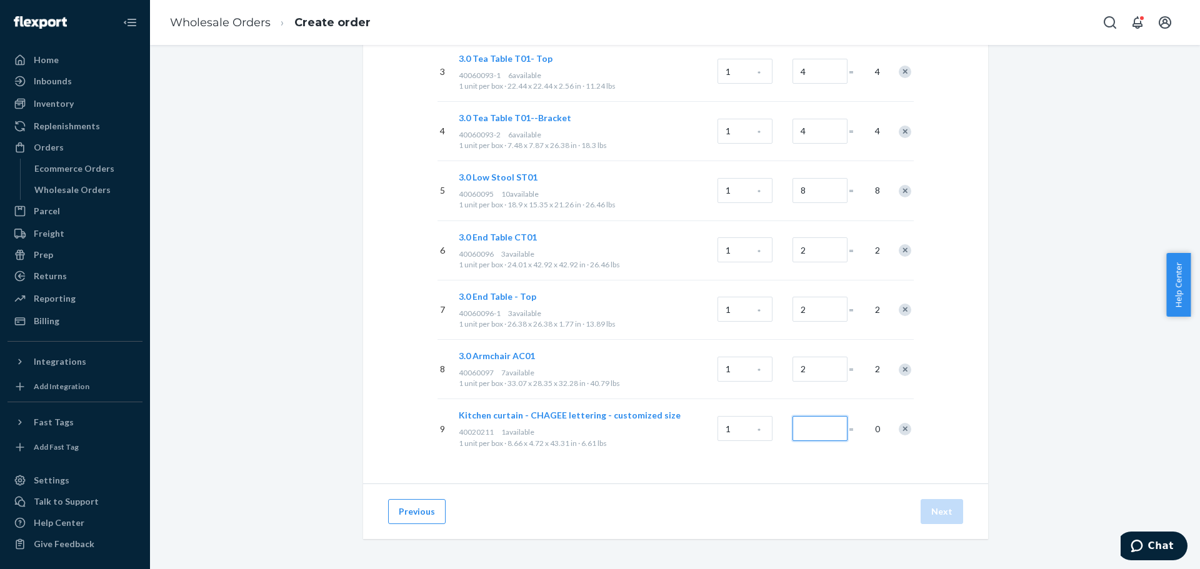
click at [819, 430] on input "Number of boxes" at bounding box center [819, 428] width 55 height 25
type input "1"
click at [1064, 366] on div "Select products Select products with available inventory in Flexport Storage. S…" at bounding box center [674, 161] width 1031 height 815
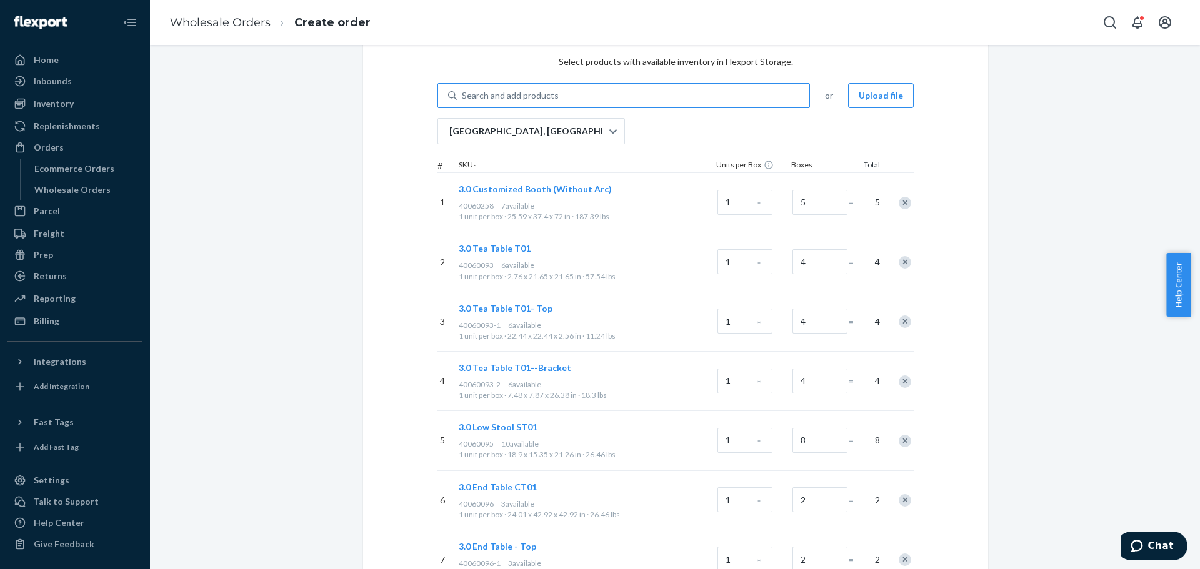
scroll to position [0, 0]
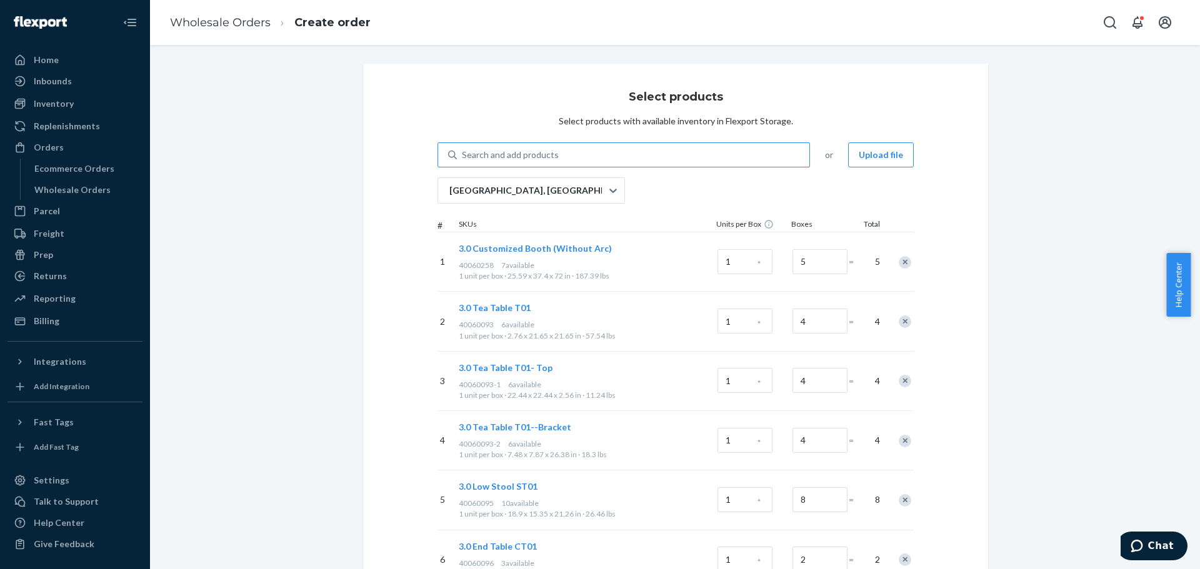
click at [530, 147] on div "Search and add products" at bounding box center [633, 155] width 352 height 22
click at [463, 149] on input "Search and add products" at bounding box center [462, 155] width 1 height 12
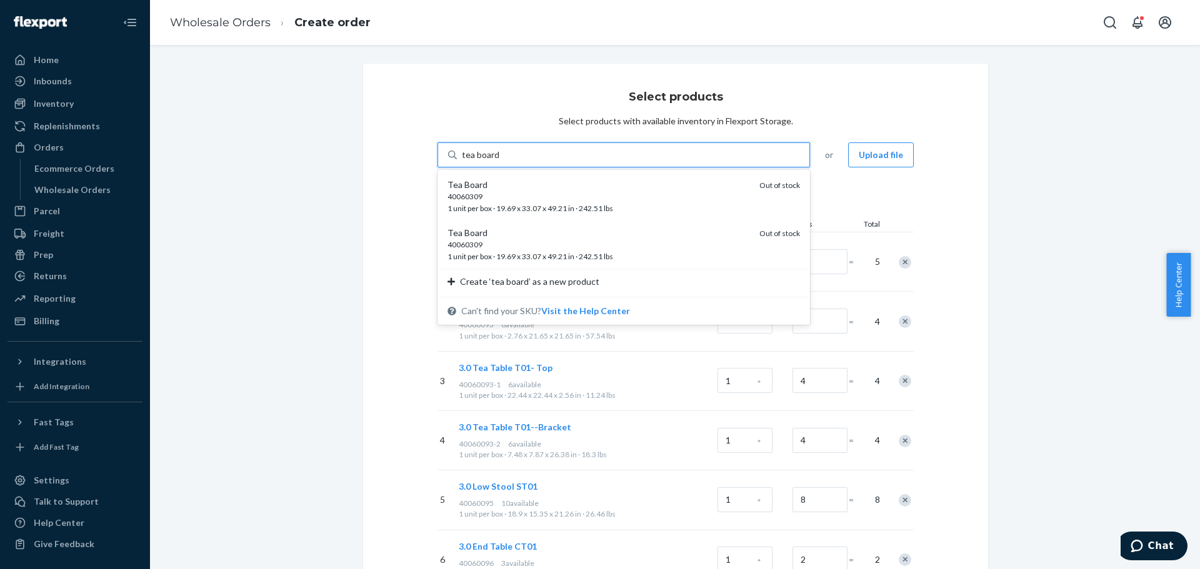
type input "tea board"
click at [387, 171] on div "Select products Select products with available inventory in Flexport Storage. o…" at bounding box center [675, 428] width 625 height 729
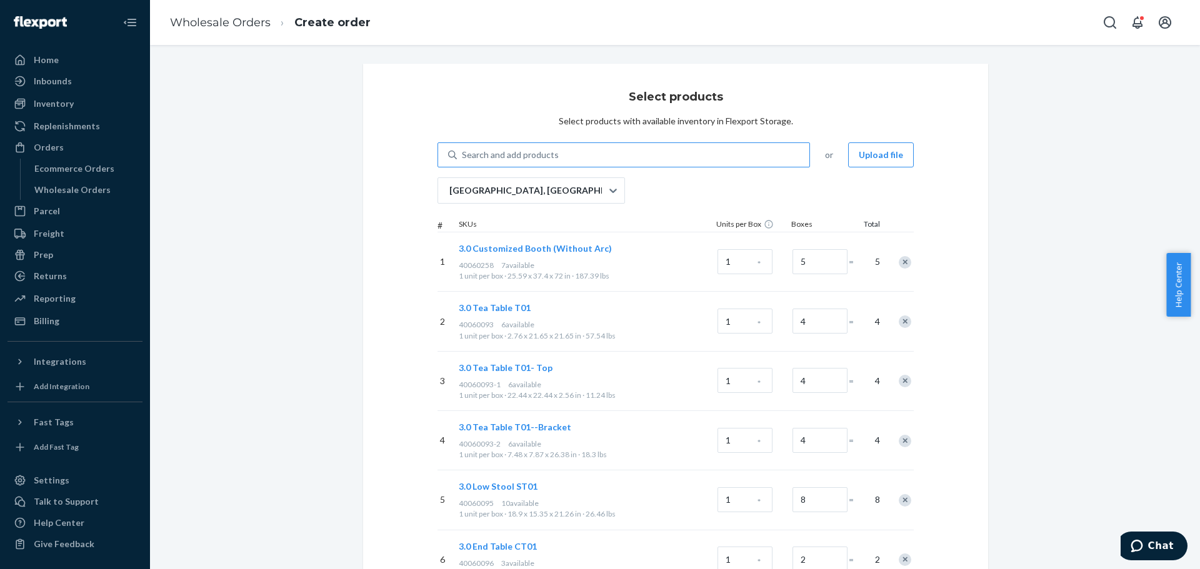
click at [491, 160] on div "Search and add products" at bounding box center [510, 155] width 97 height 12
click at [463, 160] on input "Search and add products" at bounding box center [462, 155] width 1 height 12
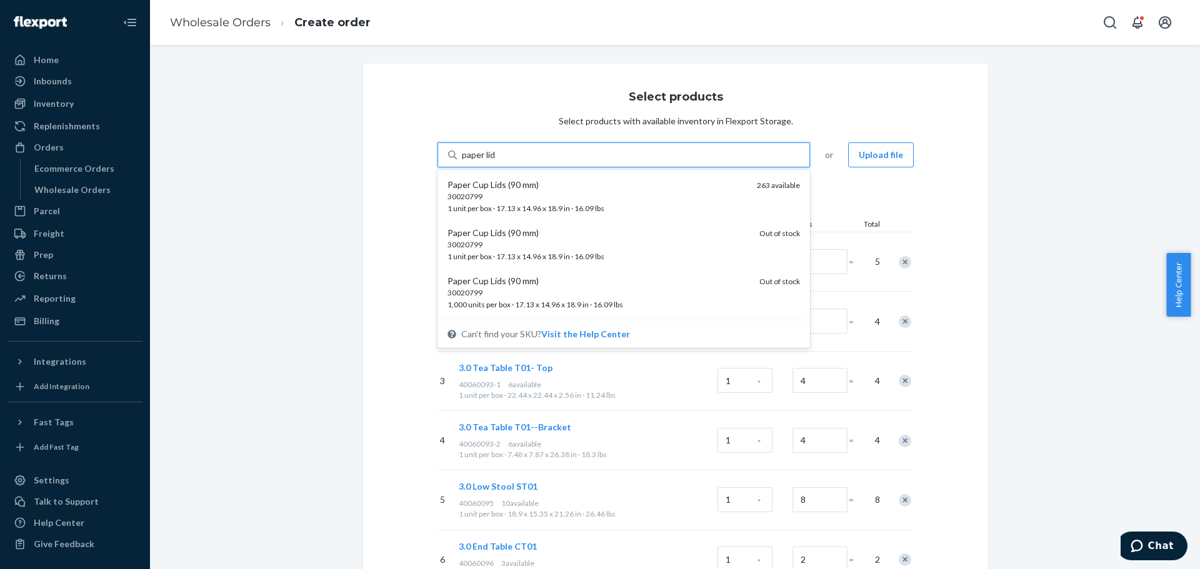
type input "paper lid"
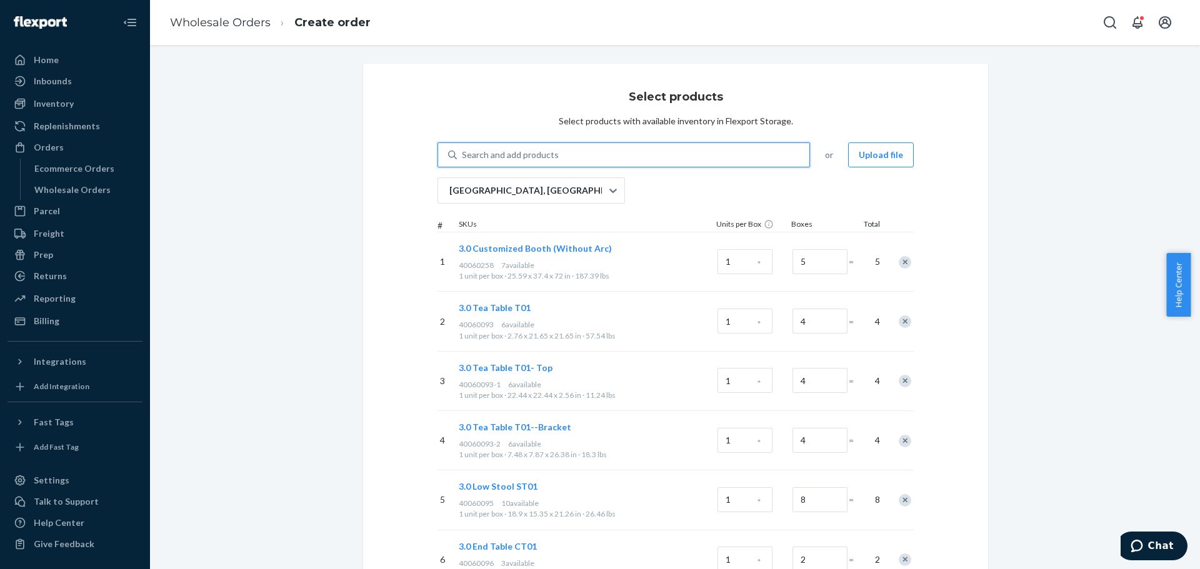
paste input "40010050"
type input "4"
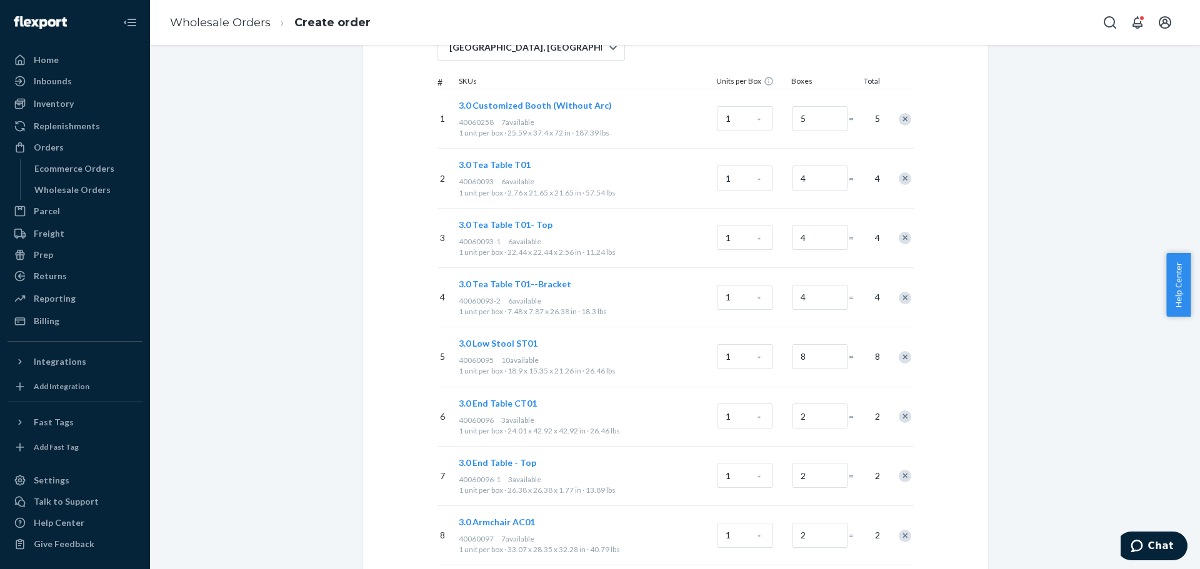
scroll to position [309, 0]
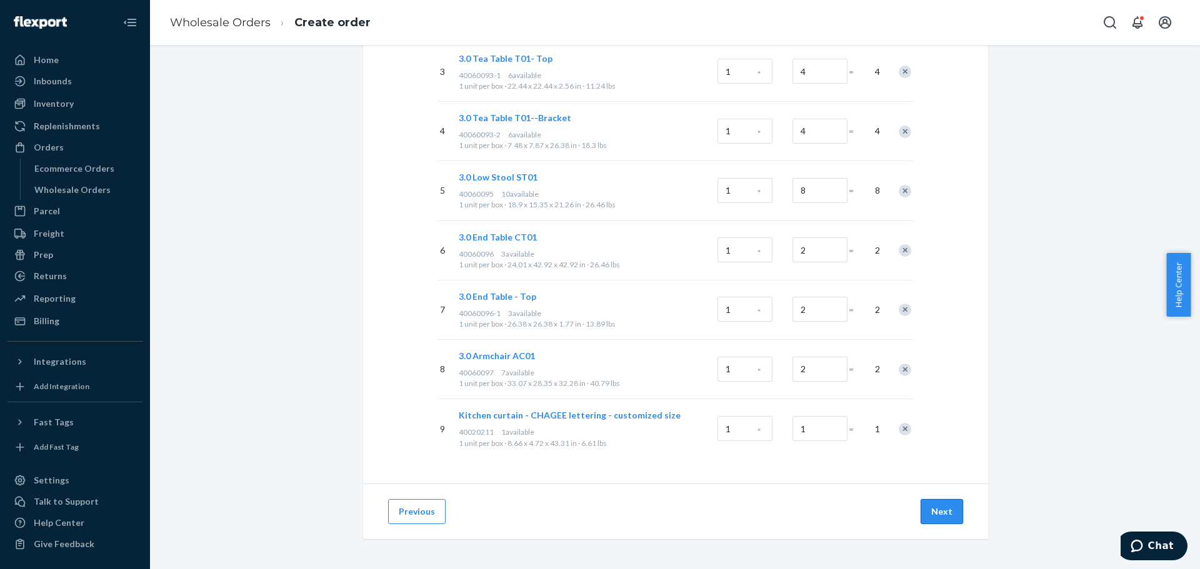
click at [934, 507] on button "Next" at bounding box center [941, 511] width 42 height 25
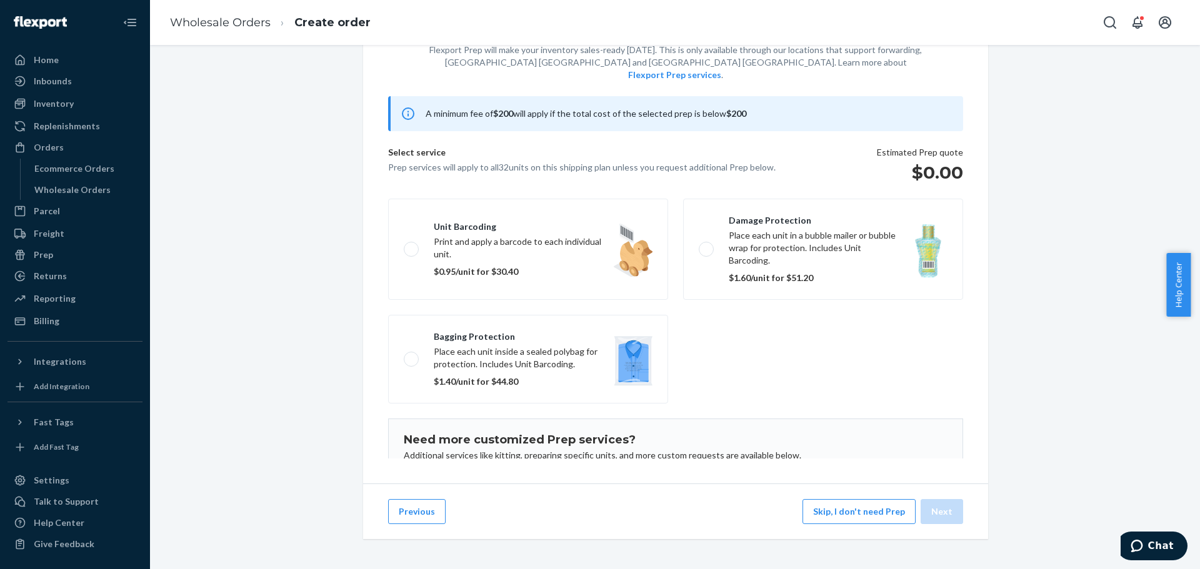
scroll to position [77, 0]
click at [852, 516] on button "Skip, I don't need Prep" at bounding box center [858, 511] width 113 height 25
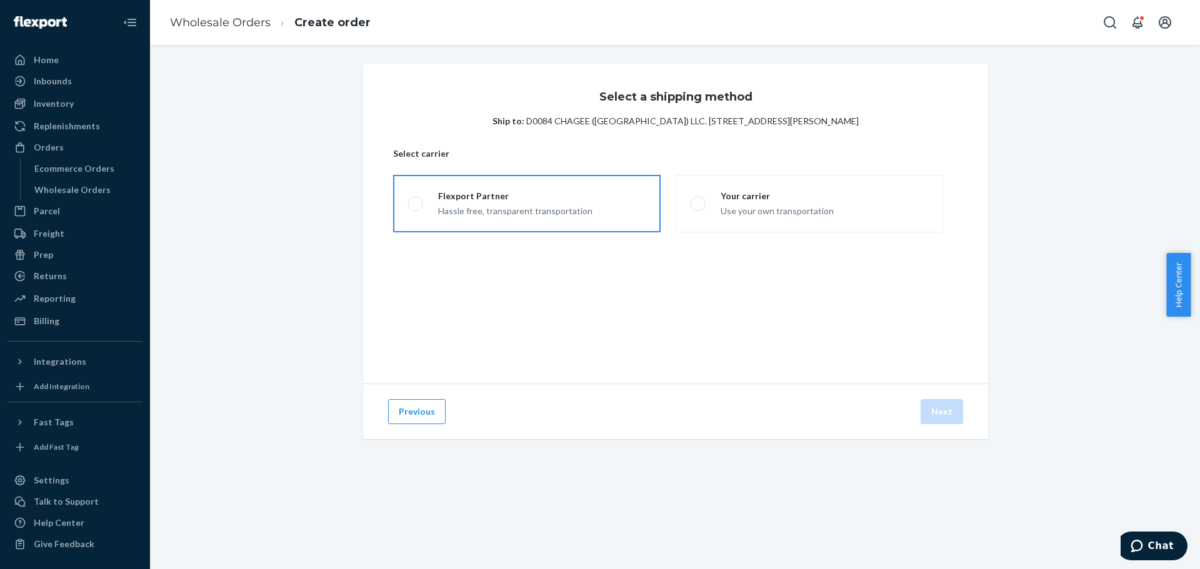
click at [601, 181] on label "Flexport Partner Hassle free, transparent transportation" at bounding box center [526, 203] width 267 height 57
click at [416, 200] on input "Flexport Partner Hassle free, transparent transportation" at bounding box center [412, 204] width 8 height 8
radio input "true"
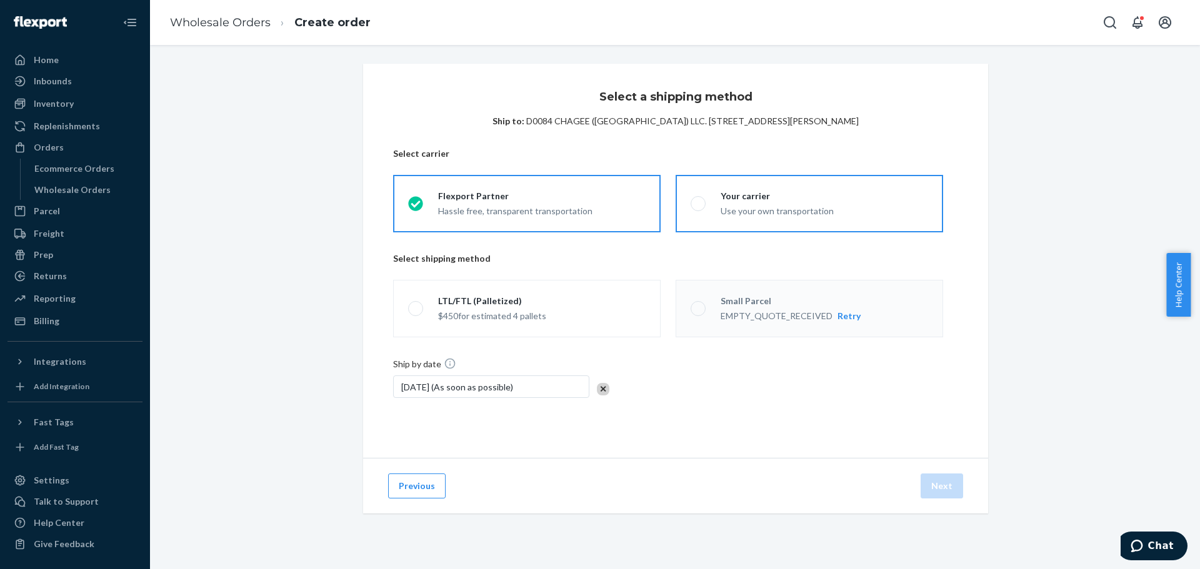
click at [706, 204] on div "Your carrier Use your own transportation" at bounding box center [770, 203] width 128 height 27
click at [699, 204] on input "Your carrier Use your own transportation" at bounding box center [695, 204] width 8 height 8
radio input "true"
radio input "false"
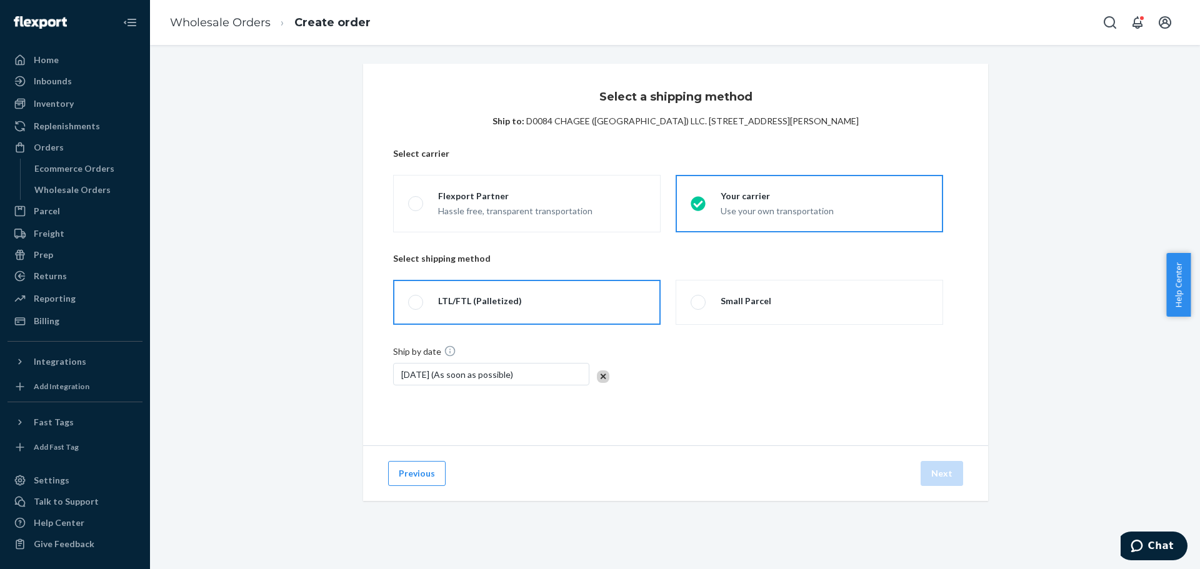
click at [503, 302] on div "LTL/FTL (Palletized)" at bounding box center [480, 301] width 84 height 12
click at [416, 302] on input "LTL/FTL (Palletized)" at bounding box center [412, 303] width 8 height 8
radio input "true"
click at [932, 472] on button "Next" at bounding box center [941, 473] width 42 height 25
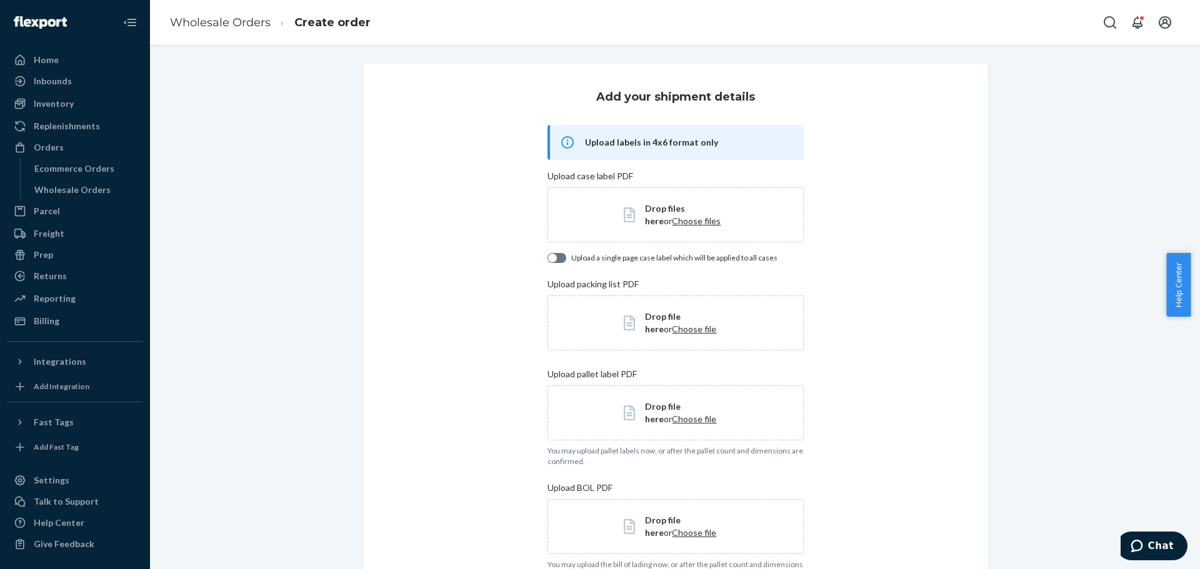
scroll to position [228, 0]
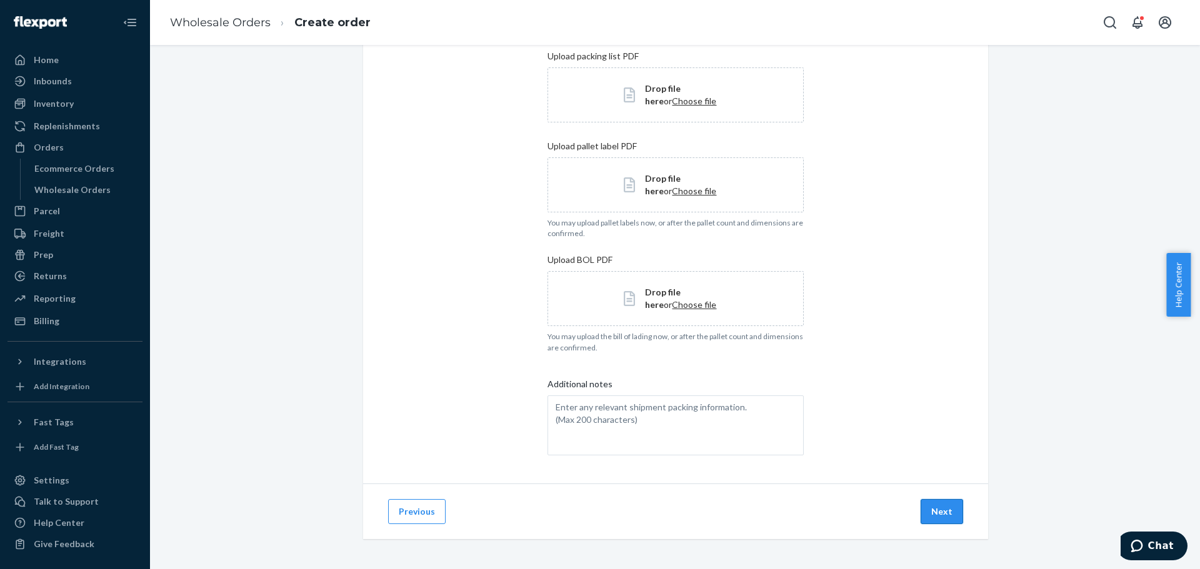
click at [939, 516] on button "Next" at bounding box center [941, 511] width 42 height 25
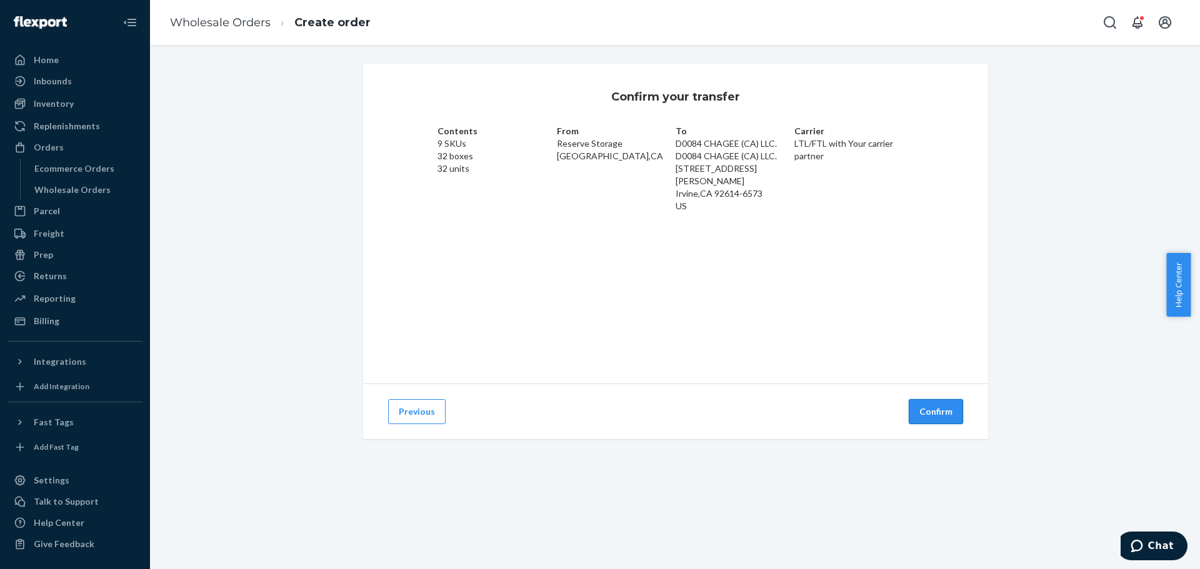
click at [916, 402] on button "Confirm" at bounding box center [936, 411] width 54 height 25
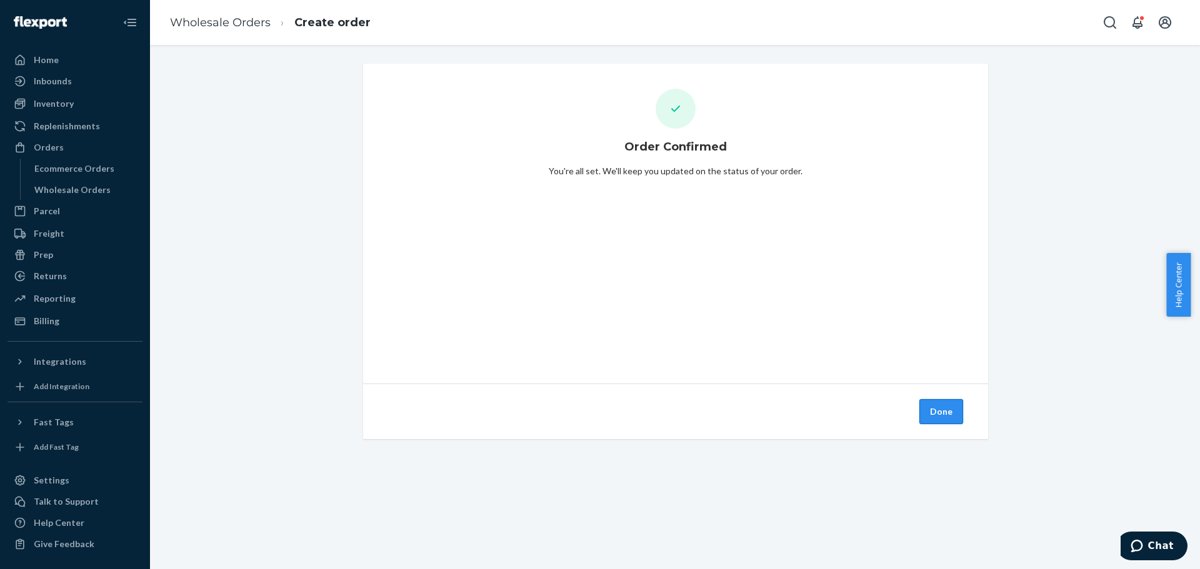
click at [925, 409] on button "Done" at bounding box center [941, 411] width 44 height 25
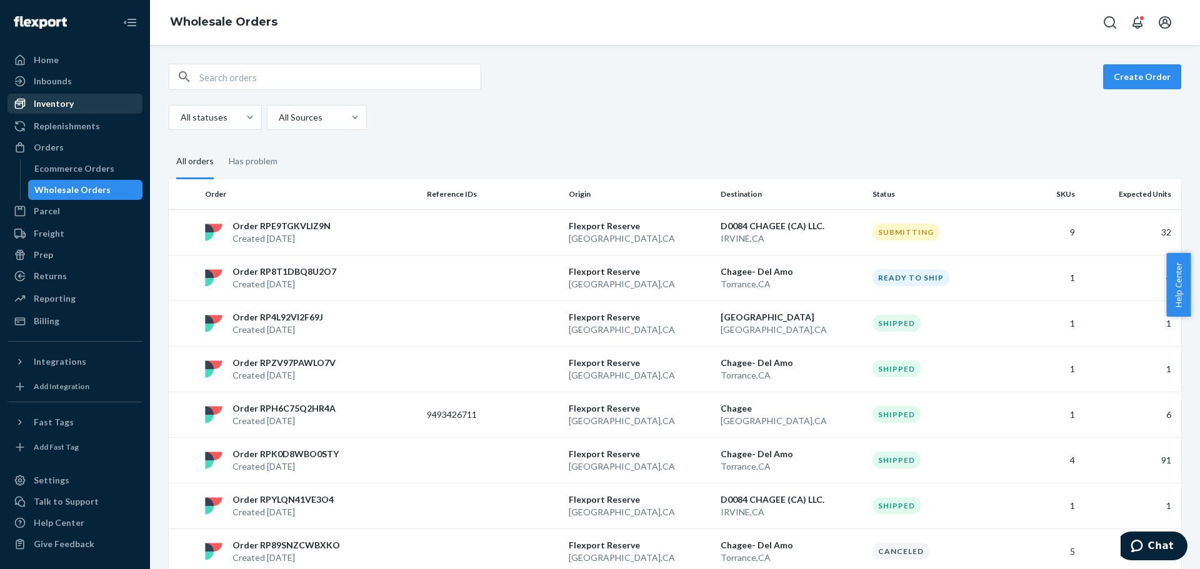
click at [67, 101] on div "Inventory" at bounding box center [54, 103] width 40 height 12
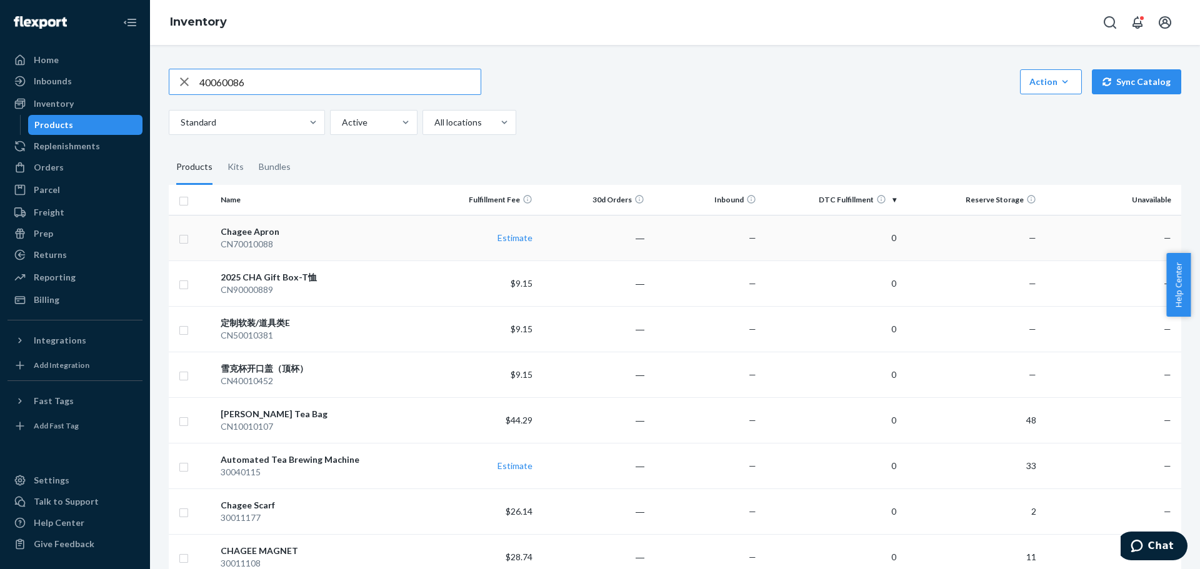
type input "40060086"
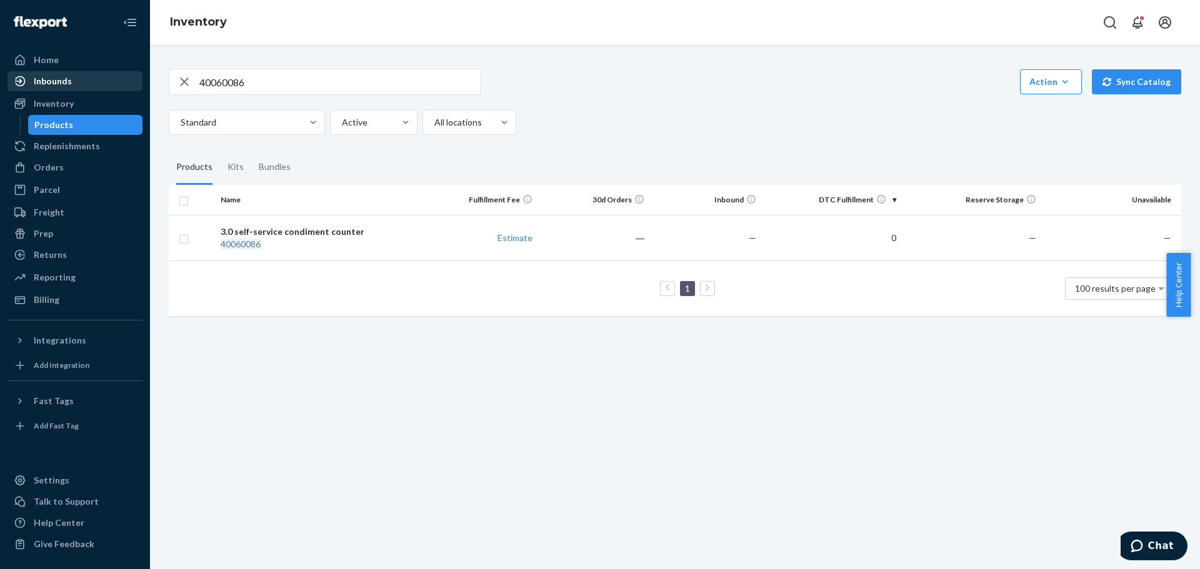
click at [82, 89] on div "Inbounds" at bounding box center [75, 80] width 132 height 17
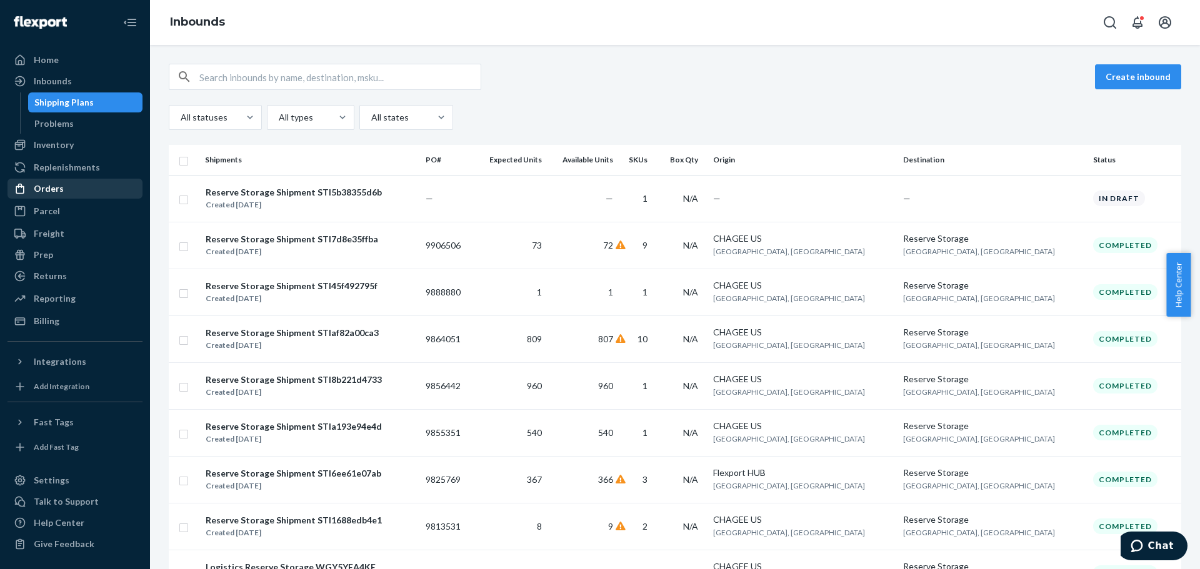
click at [66, 186] on div "Orders" at bounding box center [75, 188] width 132 height 17
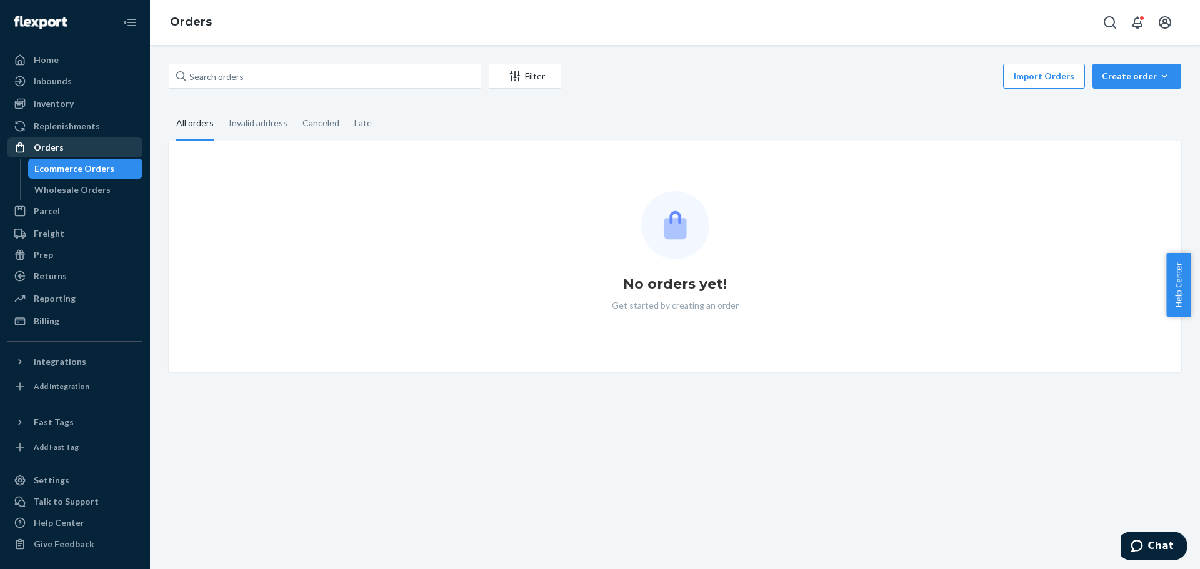
click at [66, 186] on div "Wholesale Orders" at bounding box center [72, 190] width 76 height 12
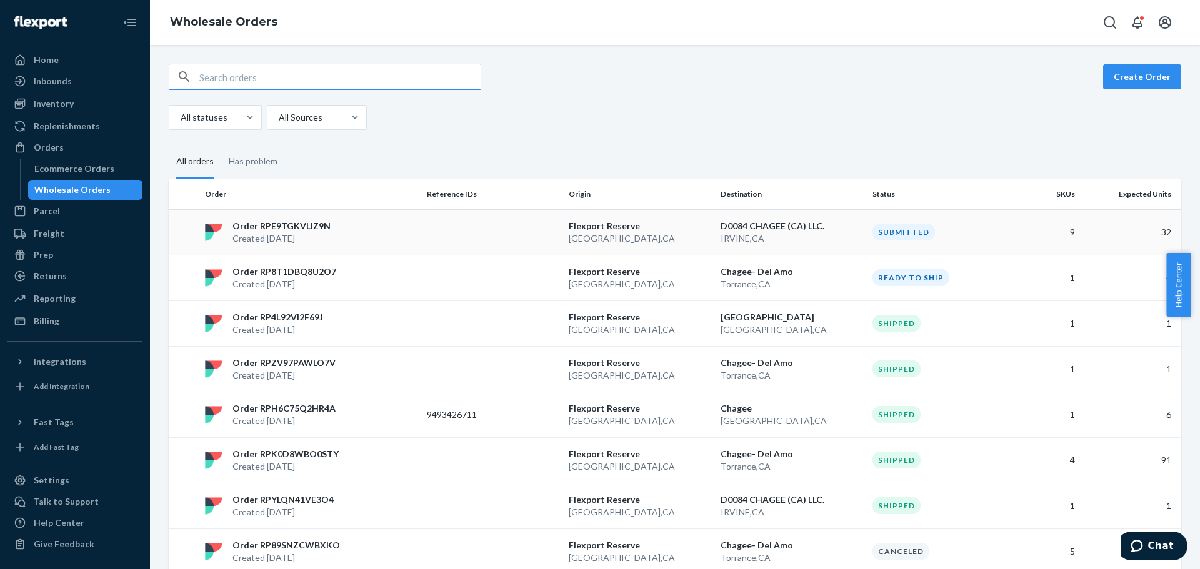
click at [990, 228] on div "Submitted" at bounding box center [938, 232] width 132 height 17
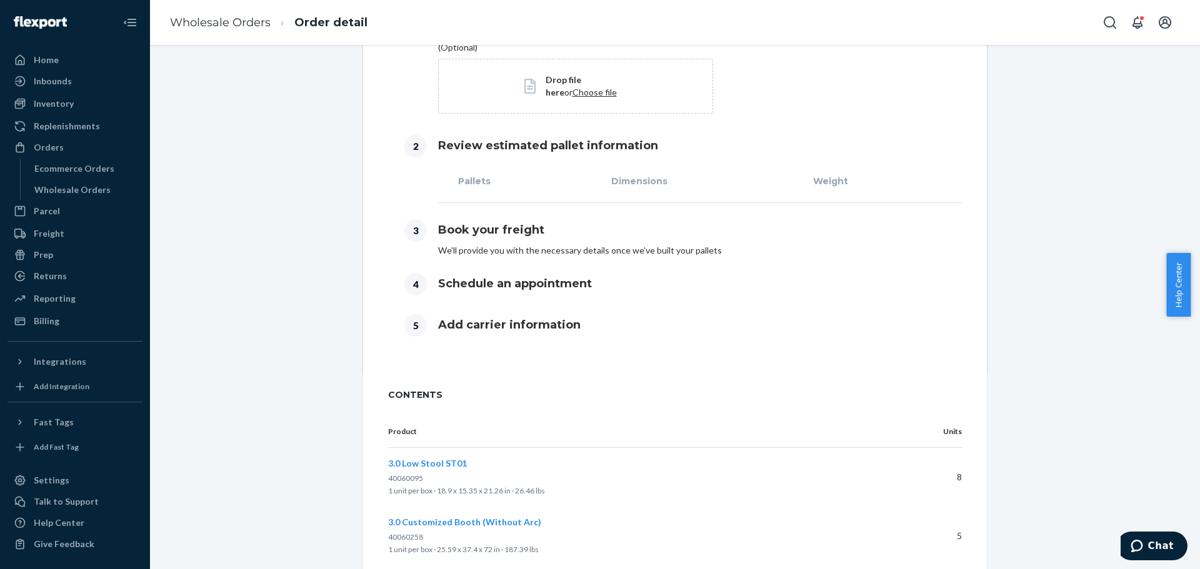
scroll to position [74, 0]
